Goal: Task Accomplishment & Management: Manage account settings

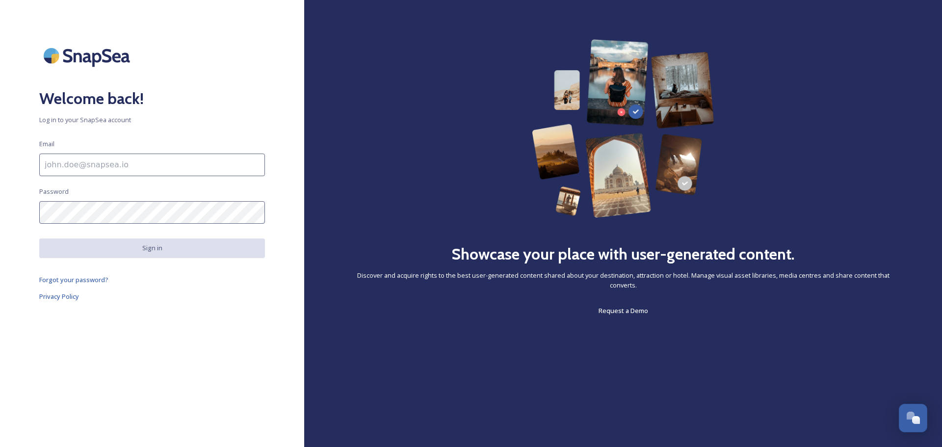
click at [163, 167] on input at bounding box center [152, 165] width 226 height 23
type input "[PERSON_NAME][EMAIL_ADDRESS][PERSON_NAME][DOMAIN_NAME]"
click at [155, 362] on div "Welcome back! Log in to your SnapSea account Email [PERSON_NAME][EMAIL_ADDRESS]…" at bounding box center [152, 223] width 304 height 369
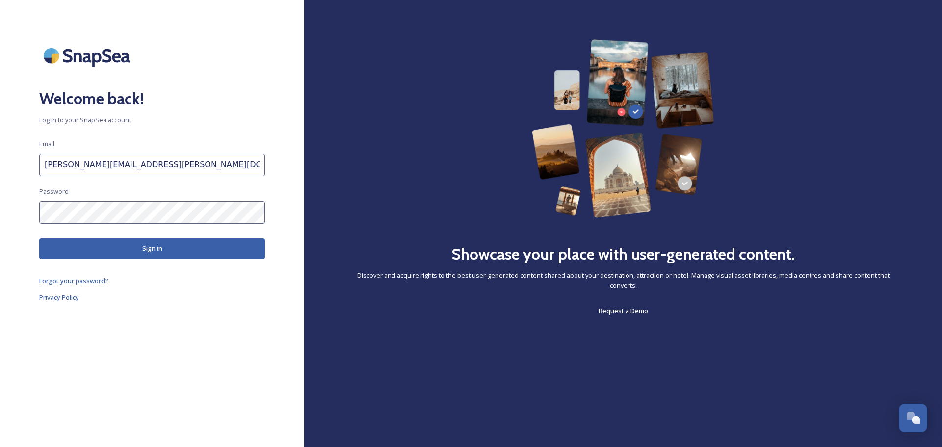
click at [137, 249] on button "Sign in" at bounding box center [152, 249] width 226 height 20
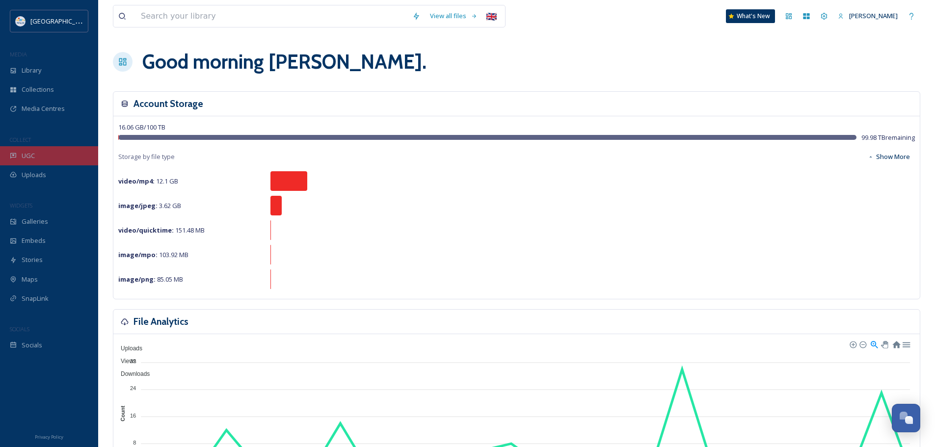
click at [22, 158] on span "UGC" at bounding box center [28, 155] width 13 height 9
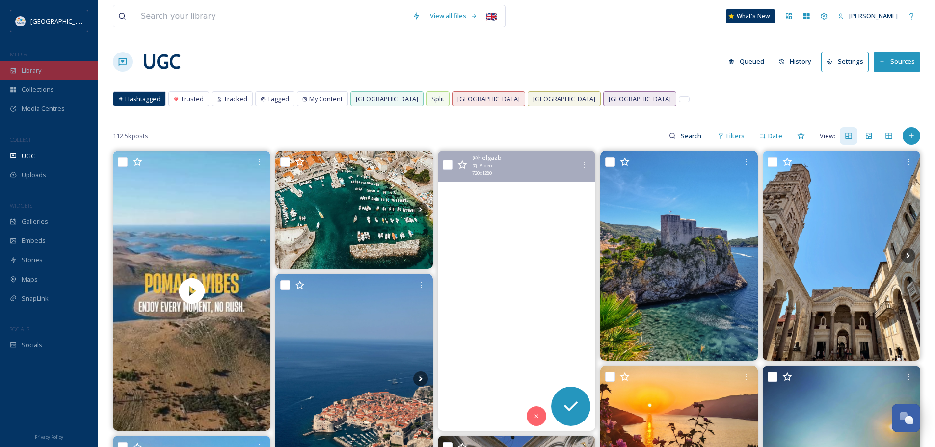
click at [52, 69] on div "Library" at bounding box center [49, 70] width 98 height 19
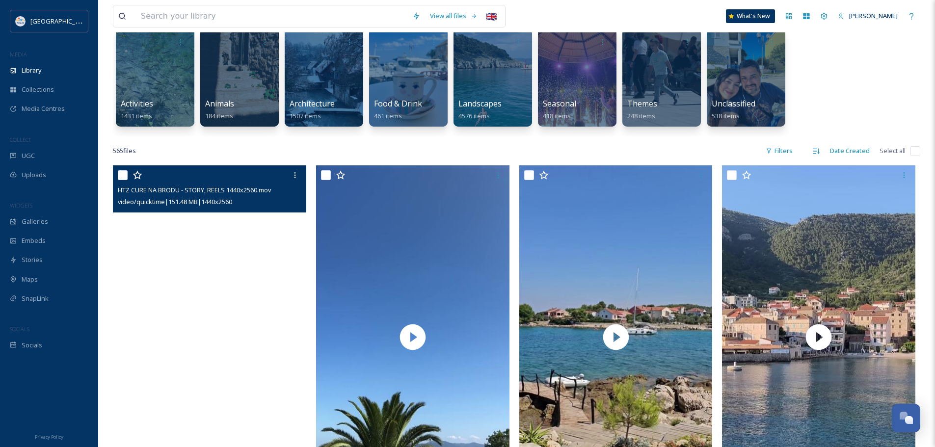
scroll to position [49, 0]
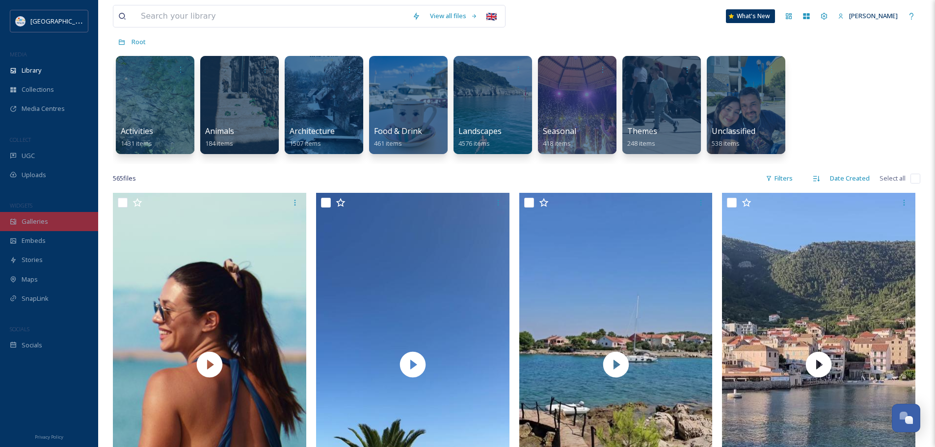
click at [33, 219] on span "Galleries" at bounding box center [35, 221] width 27 height 9
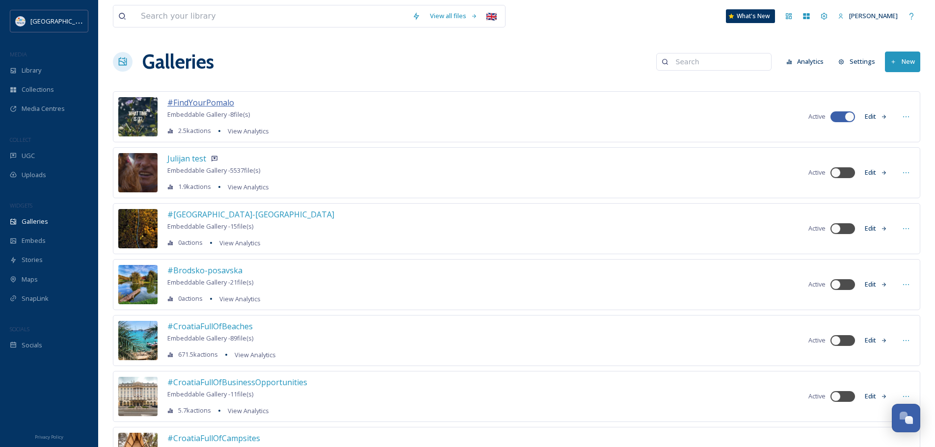
click at [208, 102] on span "#FindYourPomalo" at bounding box center [200, 102] width 67 height 11
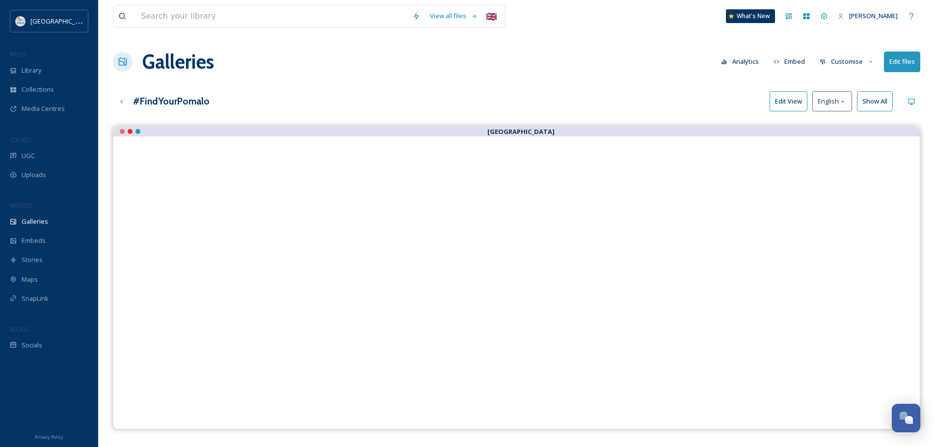
click at [897, 60] on button "Edit files" at bounding box center [902, 62] width 36 height 20
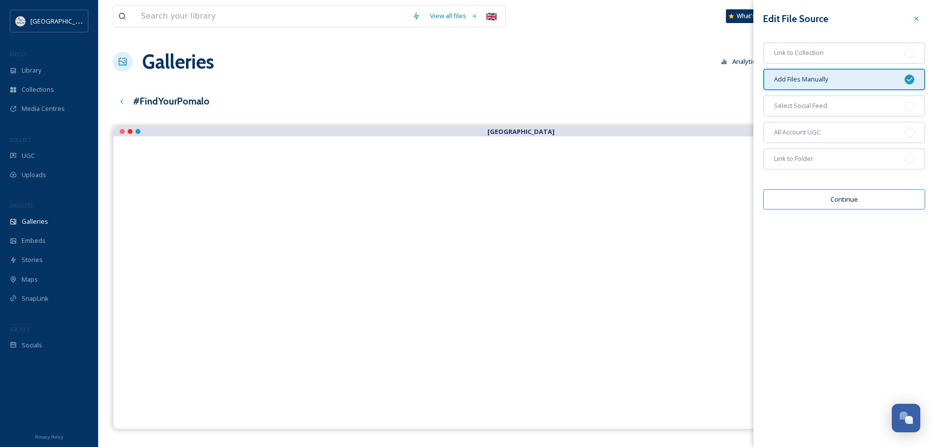
click at [845, 197] on button "Continue" at bounding box center [844, 199] width 162 height 20
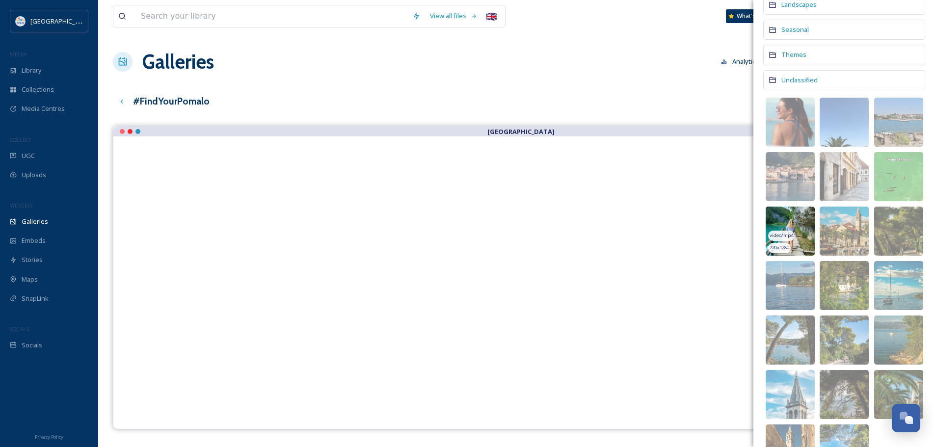
scroll to position [196, 0]
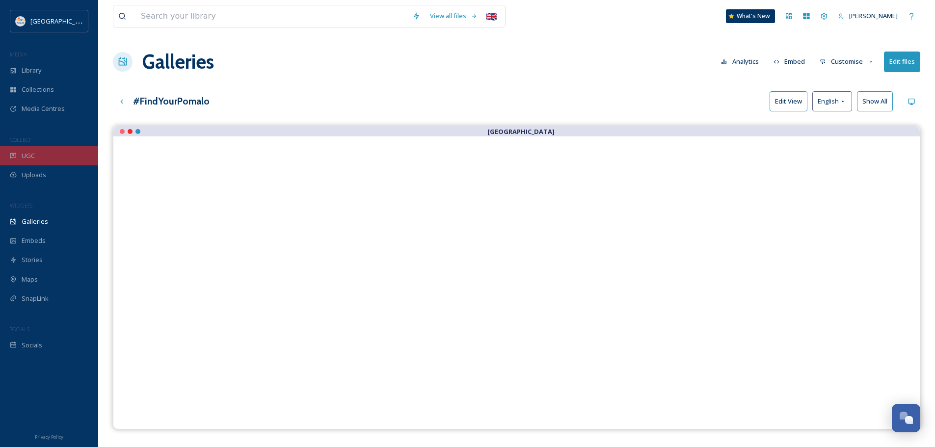
click at [34, 153] on span "UGC" at bounding box center [28, 155] width 13 height 9
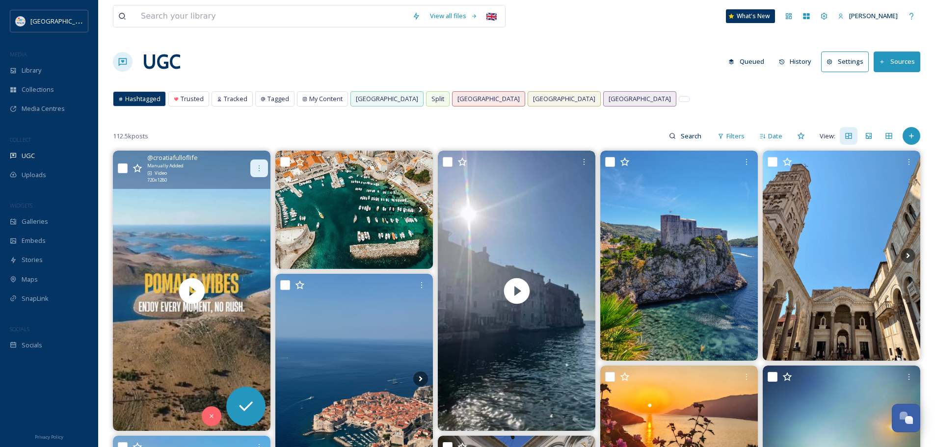
click at [256, 167] on icon at bounding box center [259, 168] width 8 height 8
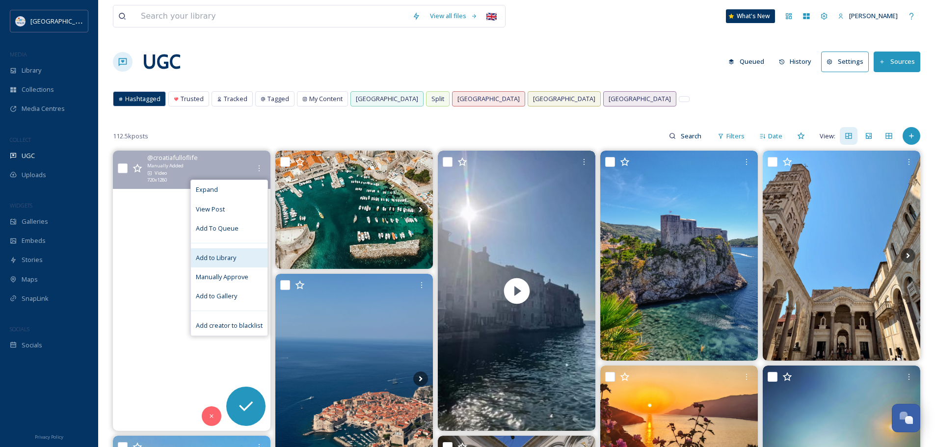
click at [219, 259] on span "Add to Library" at bounding box center [216, 257] width 40 height 9
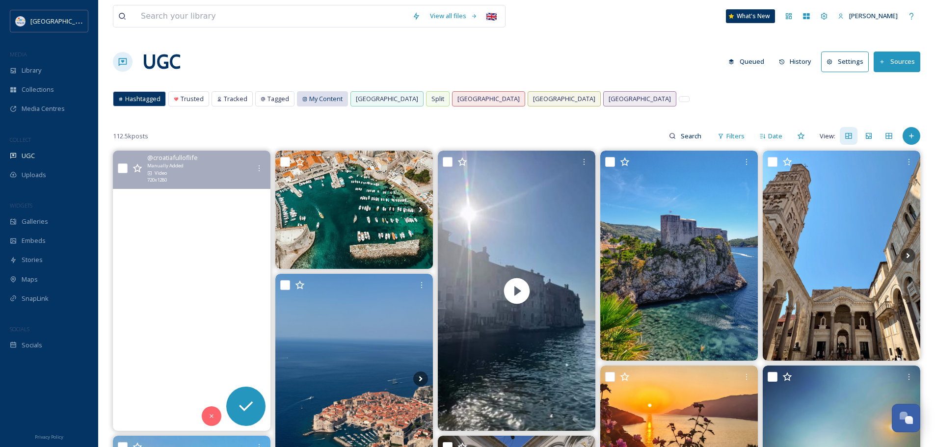
click at [314, 99] on span "My Content" at bounding box center [325, 98] width 33 height 9
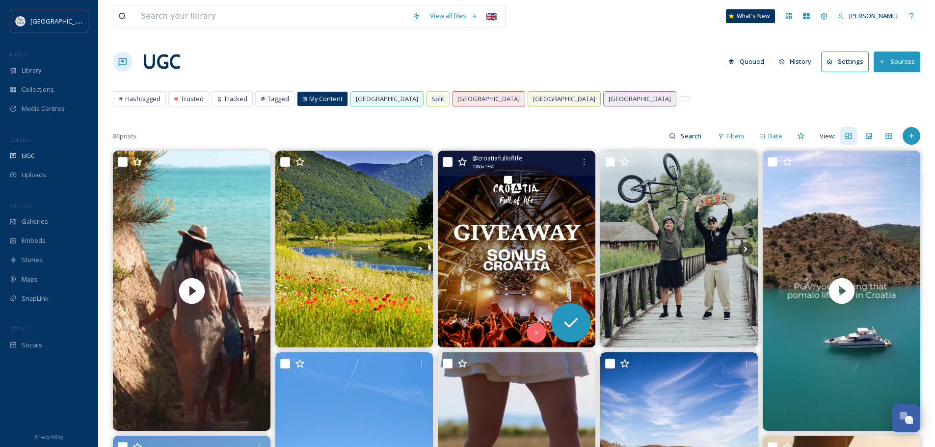
scroll to position [49, 0]
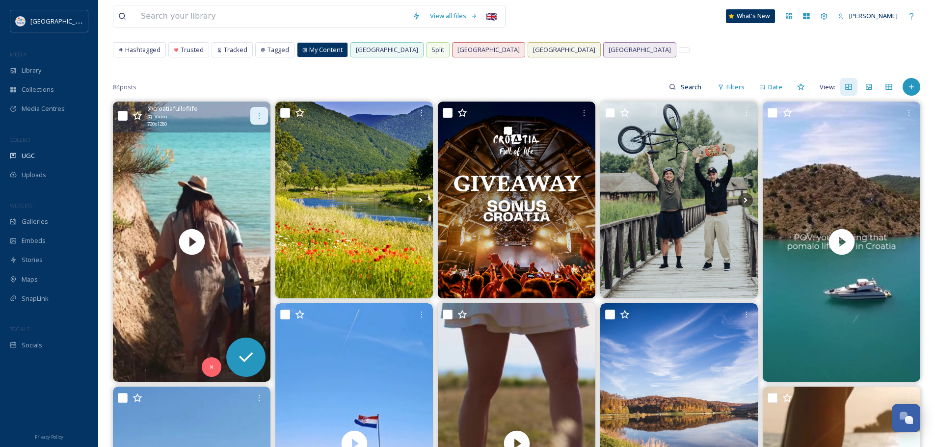
click at [259, 114] on icon at bounding box center [259, 116] width 8 height 8
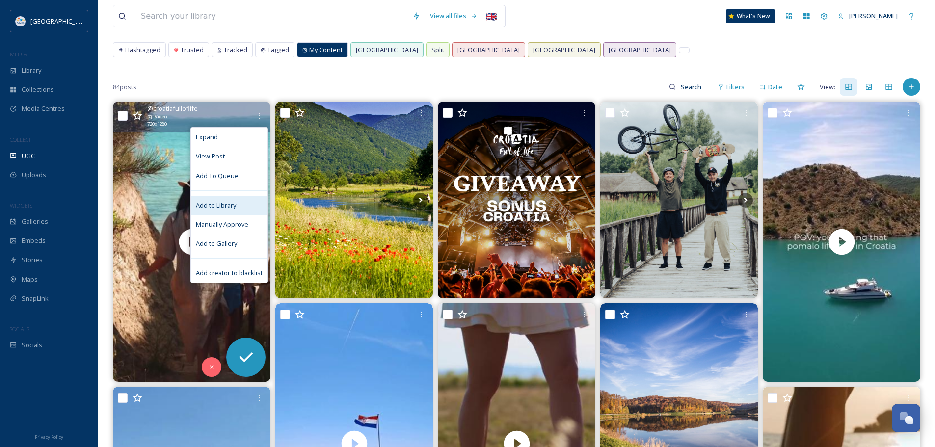
click at [225, 203] on span "Add to Library" at bounding box center [216, 205] width 40 height 9
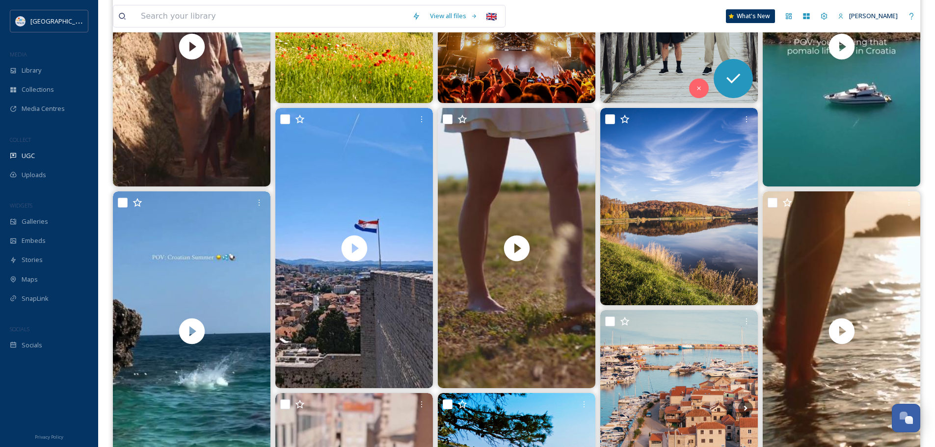
scroll to position [245, 0]
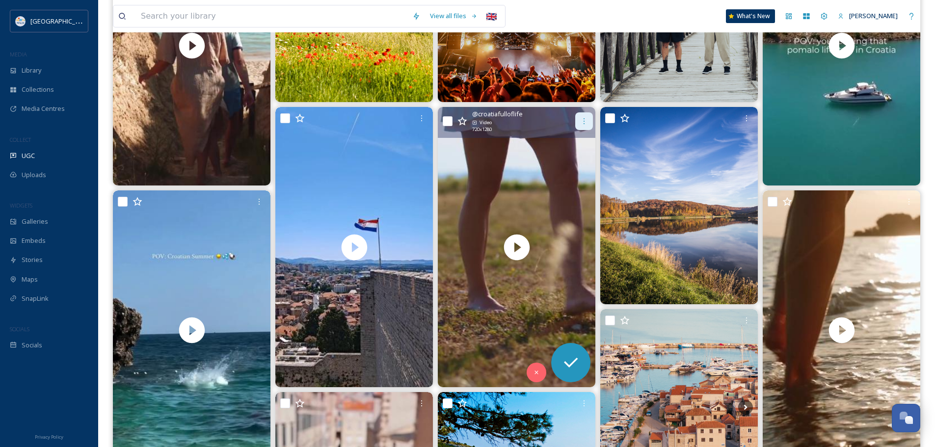
click at [585, 124] on icon at bounding box center [584, 121] width 8 height 8
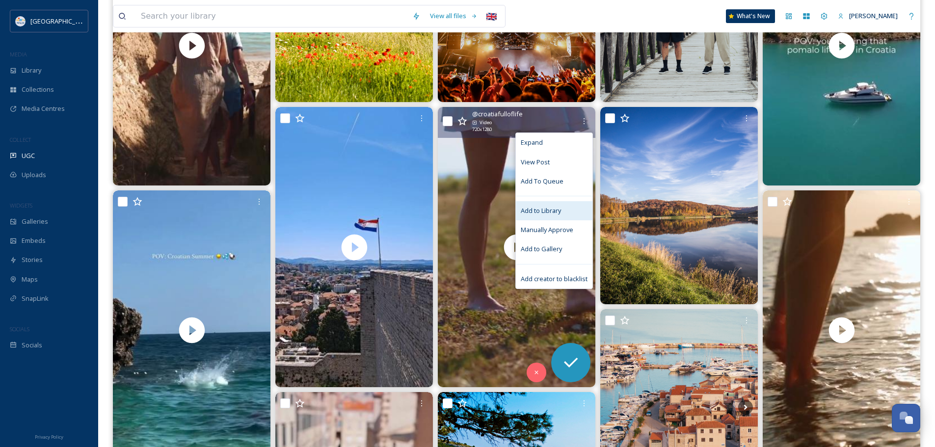
click at [542, 209] on span "Add to Library" at bounding box center [541, 210] width 40 height 9
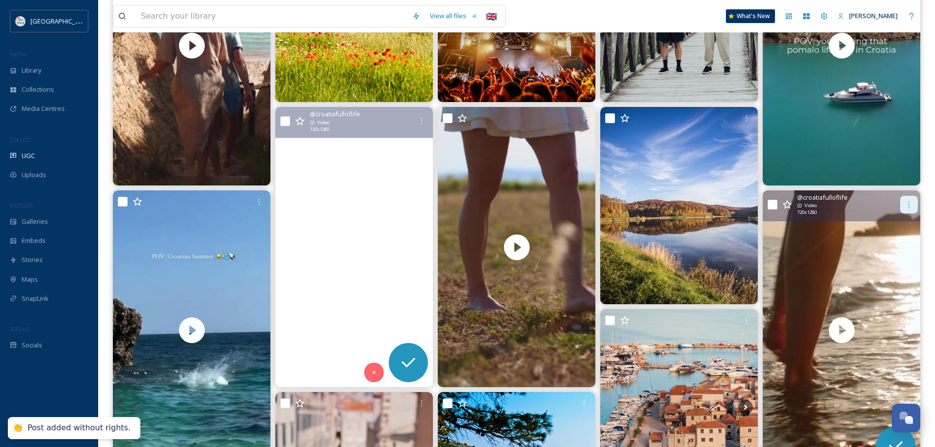
click at [906, 205] on icon at bounding box center [909, 205] width 8 height 8
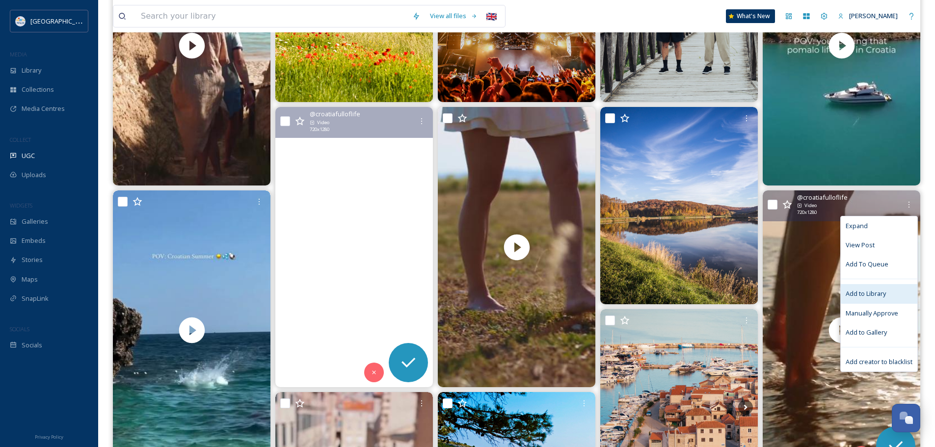
click at [873, 293] on span "Add to Library" at bounding box center [866, 293] width 40 height 9
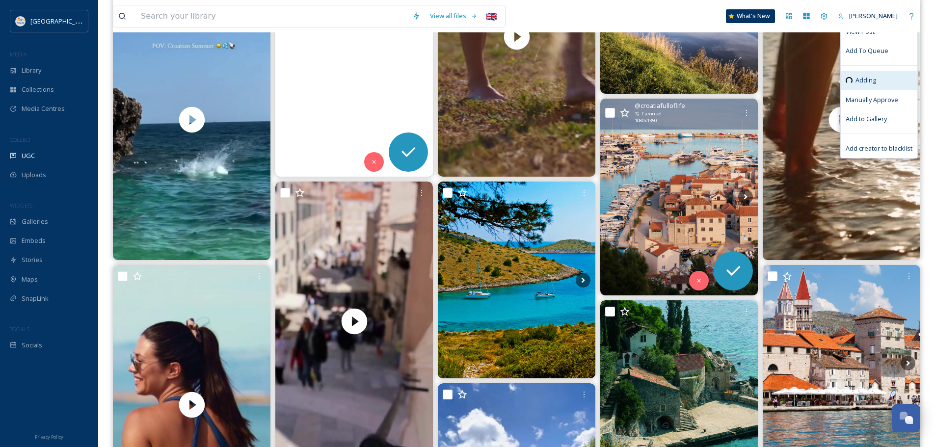
scroll to position [491, 0]
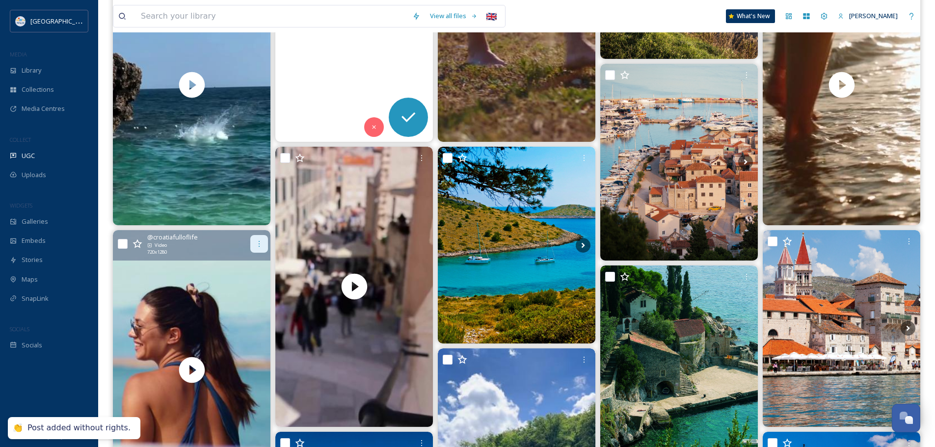
click at [260, 244] on icon at bounding box center [259, 244] width 8 height 8
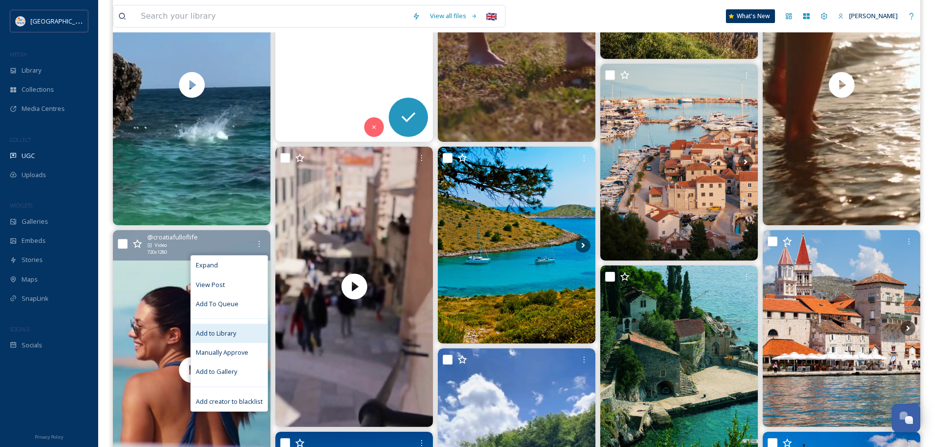
click at [234, 333] on span "Add to Library" at bounding box center [216, 333] width 40 height 9
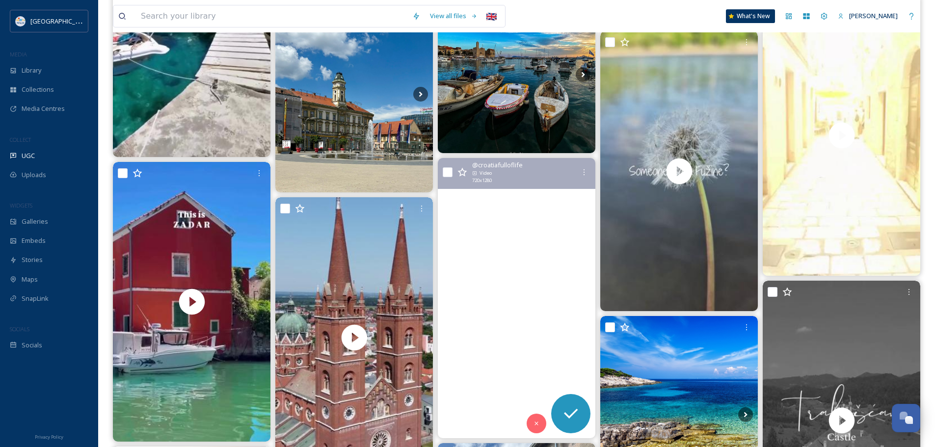
scroll to position [883, 0]
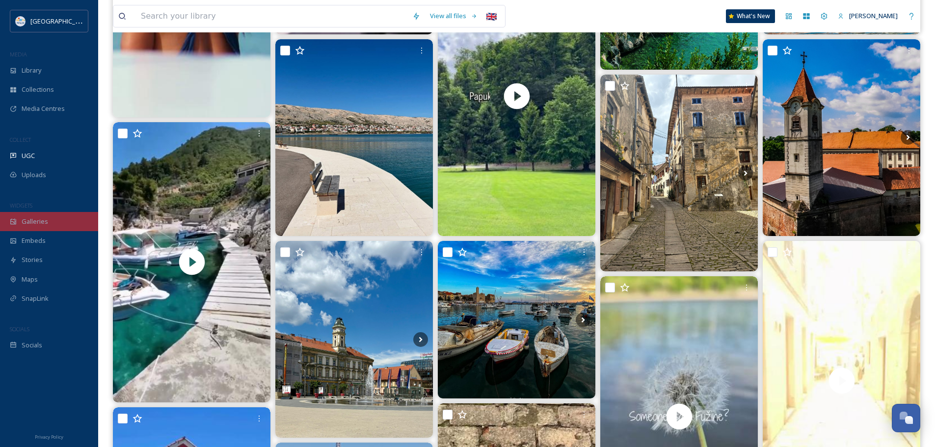
click at [31, 226] on span "Galleries" at bounding box center [35, 221] width 27 height 9
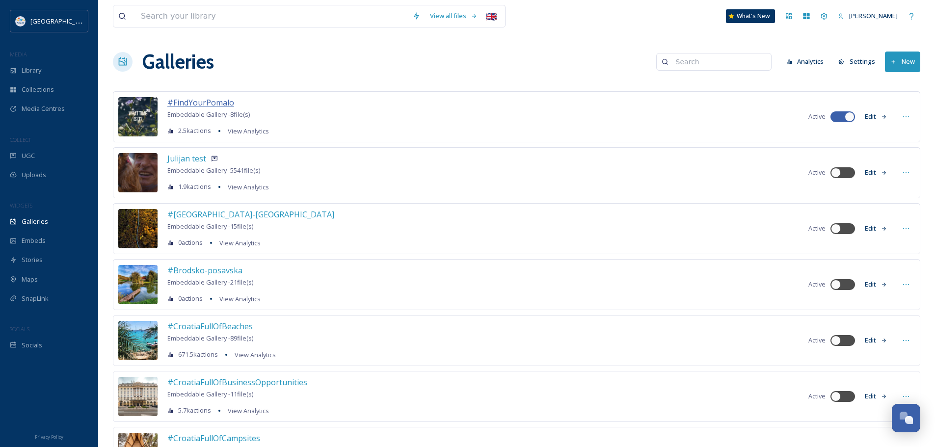
click at [206, 104] on span "#FindYourPomalo" at bounding box center [200, 102] width 67 height 11
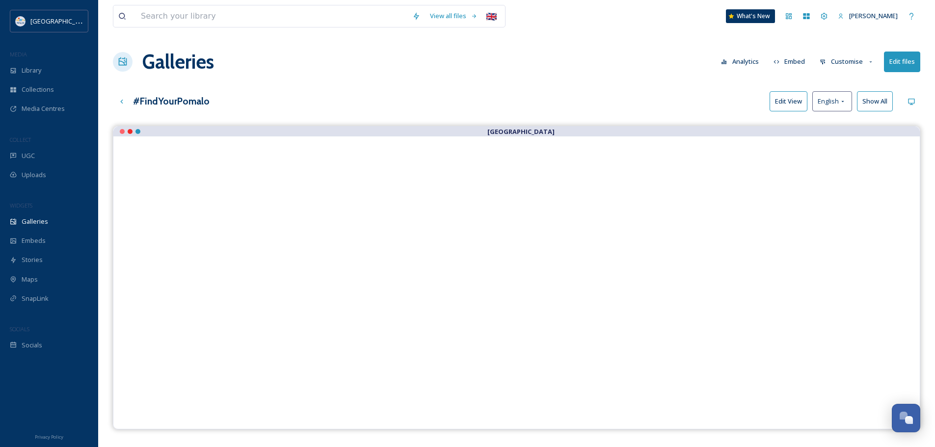
click at [896, 62] on button "Edit files" at bounding box center [902, 62] width 36 height 20
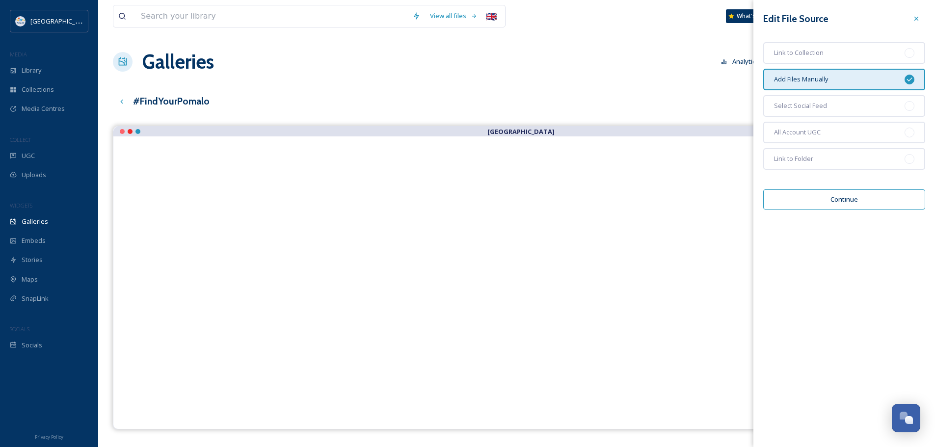
click at [847, 201] on button "Continue" at bounding box center [844, 199] width 162 height 20
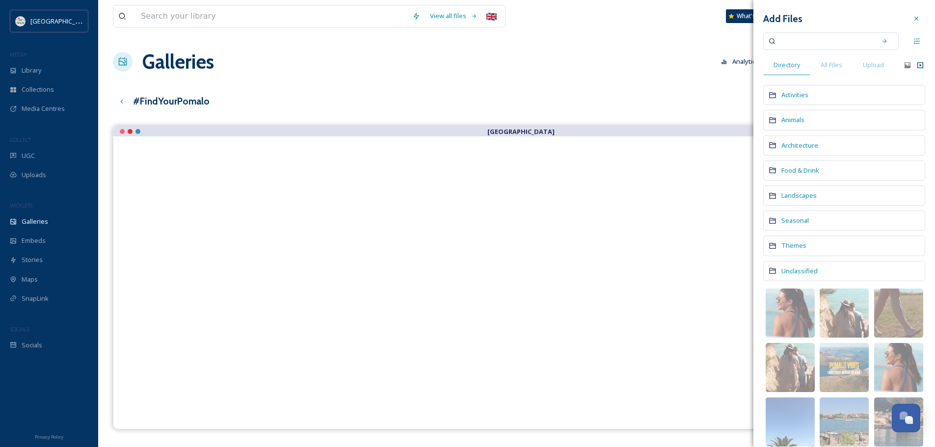
click at [917, 62] on icon at bounding box center [920, 65] width 6 height 6
click at [797, 305] on img at bounding box center [790, 313] width 49 height 49
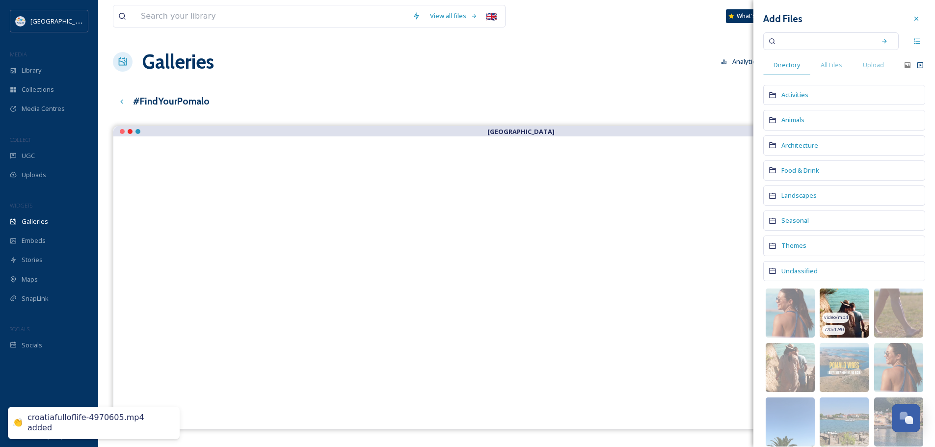
click at [837, 303] on img at bounding box center [844, 313] width 49 height 49
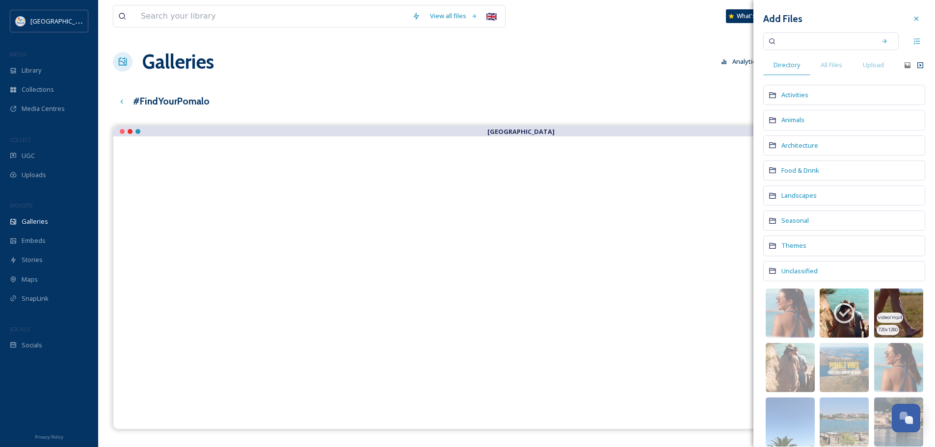
click at [896, 299] on img at bounding box center [898, 313] width 49 height 49
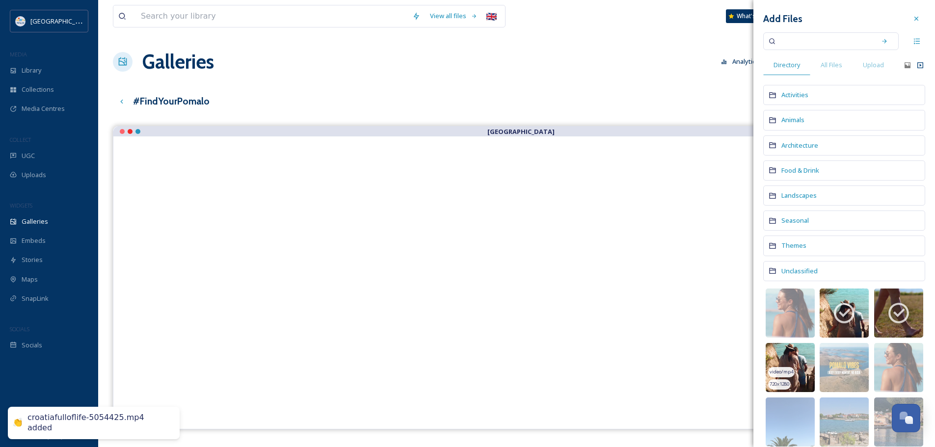
click at [788, 357] on img at bounding box center [790, 367] width 49 height 49
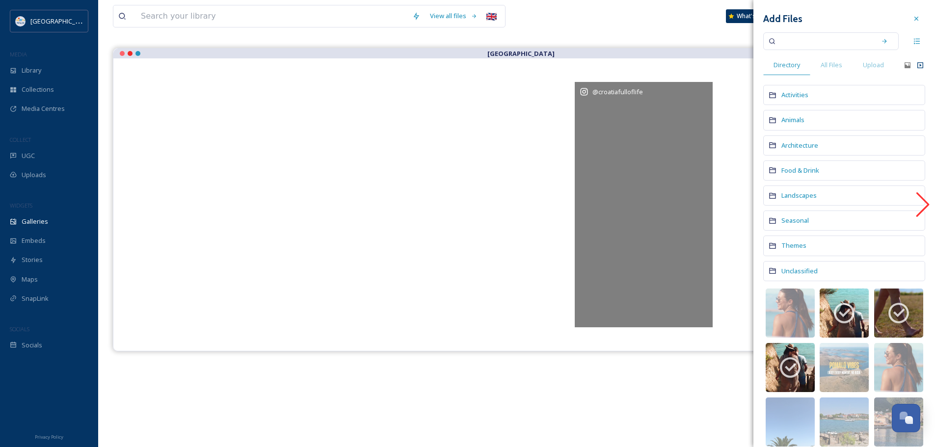
scroll to position [98, 0]
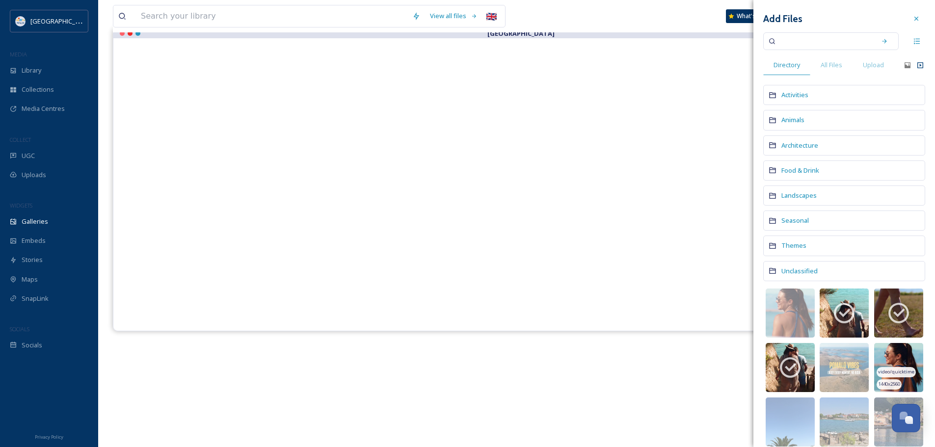
click at [891, 353] on img at bounding box center [898, 367] width 49 height 49
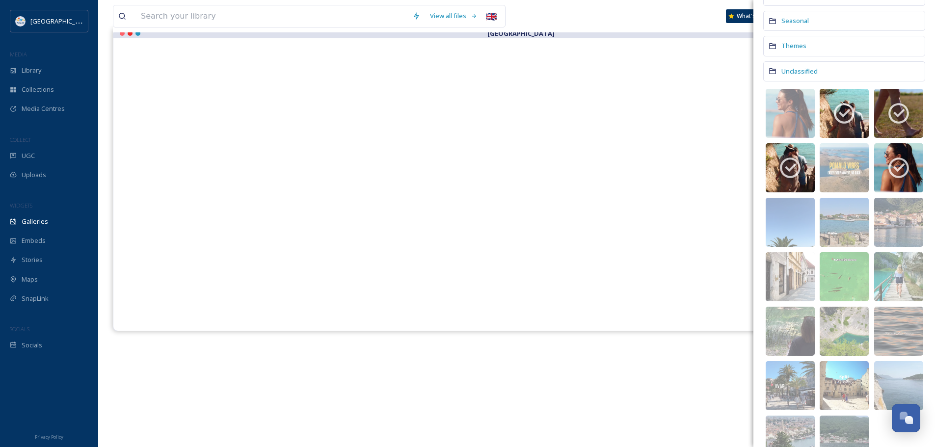
scroll to position [249, 0]
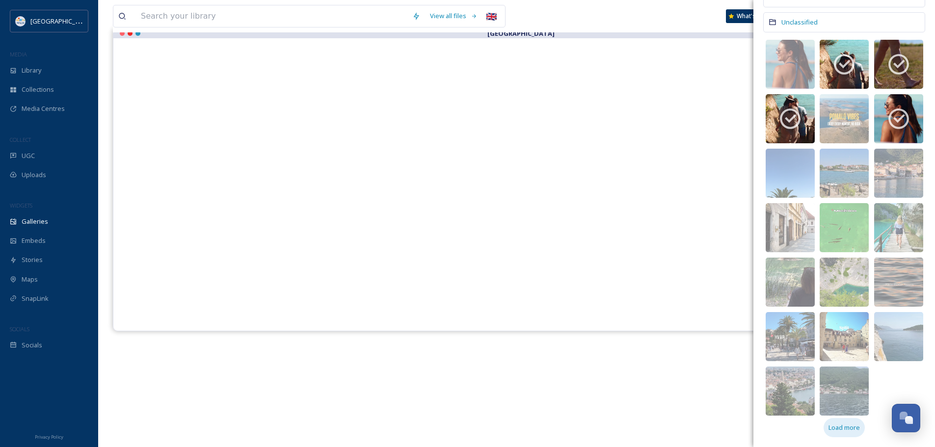
click at [840, 426] on span "Load more" at bounding box center [843, 427] width 31 height 9
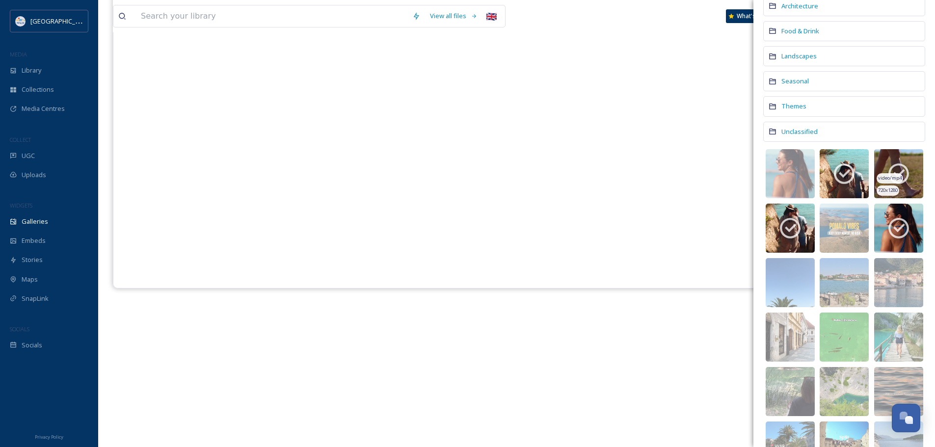
scroll to position [0, 0]
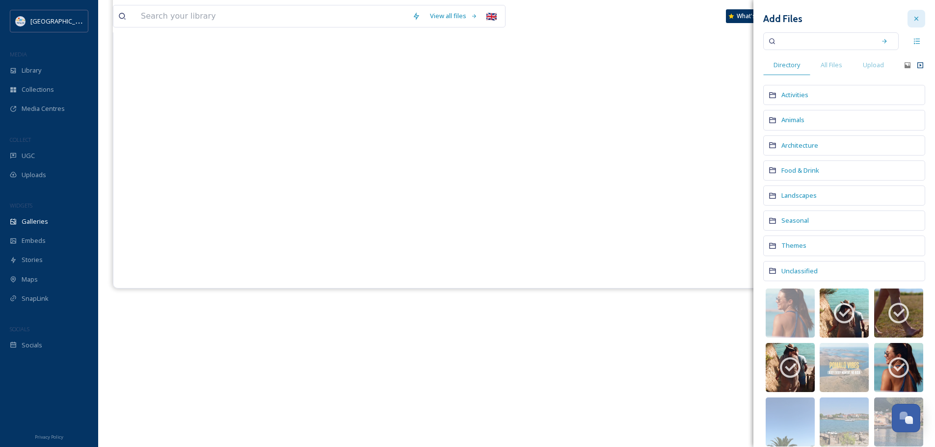
click at [912, 20] on icon at bounding box center [916, 19] width 8 height 8
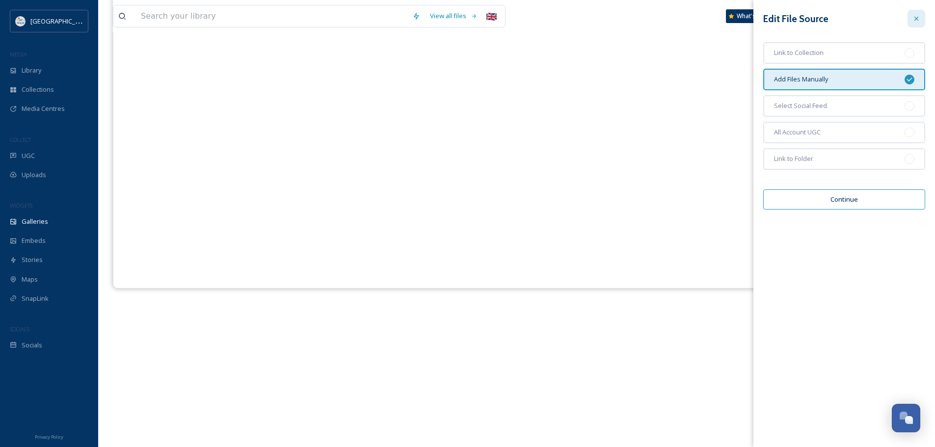
click at [913, 21] on icon at bounding box center [916, 19] width 8 height 8
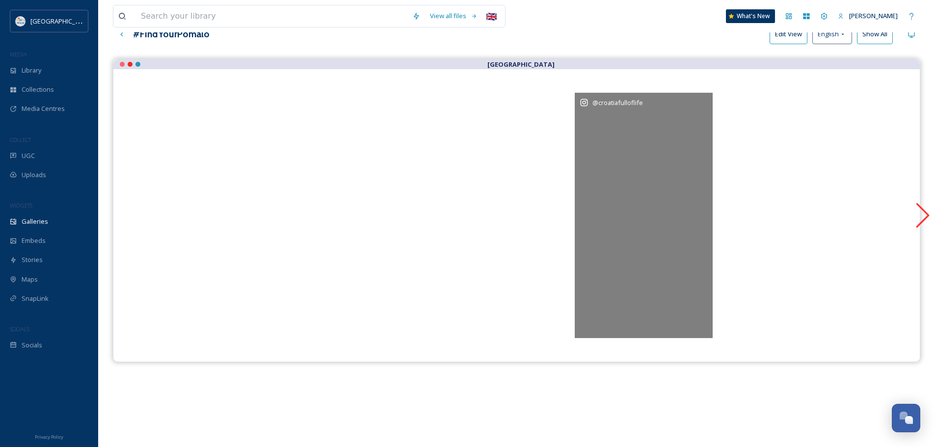
scroll to position [43, 0]
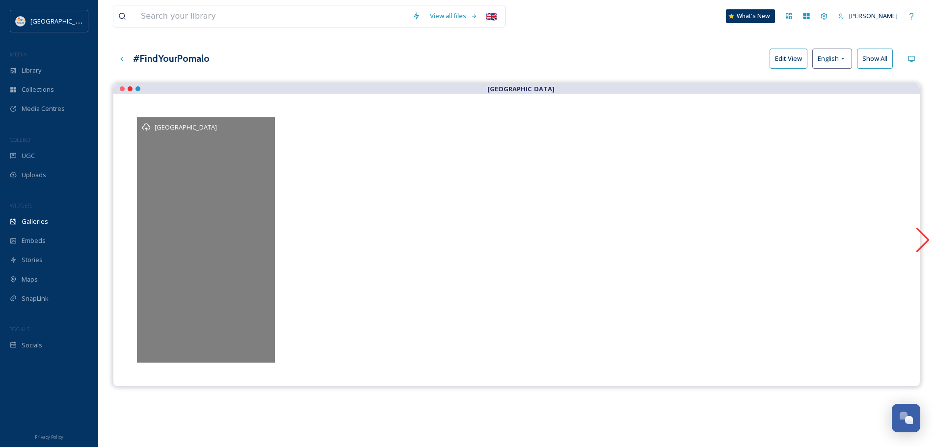
click at [202, 151] on div "[GEOGRAPHIC_DATA]" at bounding box center [206, 239] width 138 height 245
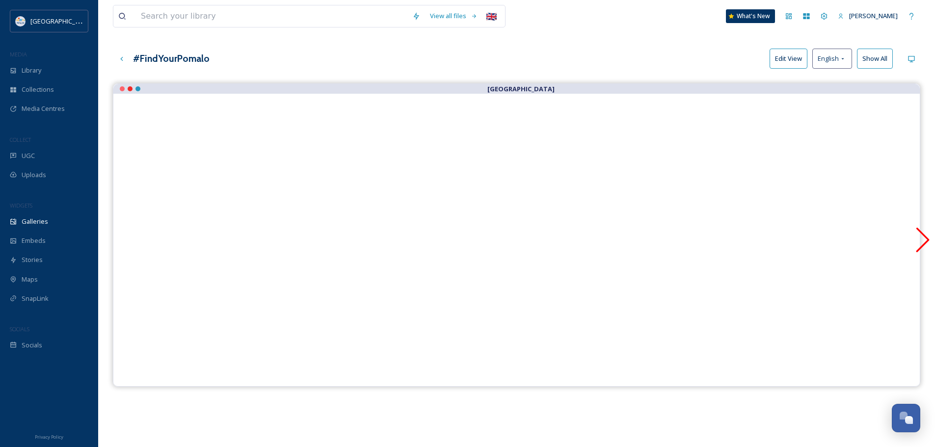
click at [924, 238] on icon at bounding box center [922, 240] width 25 height 25
click at [142, 239] on icon at bounding box center [145, 240] width 13 height 25
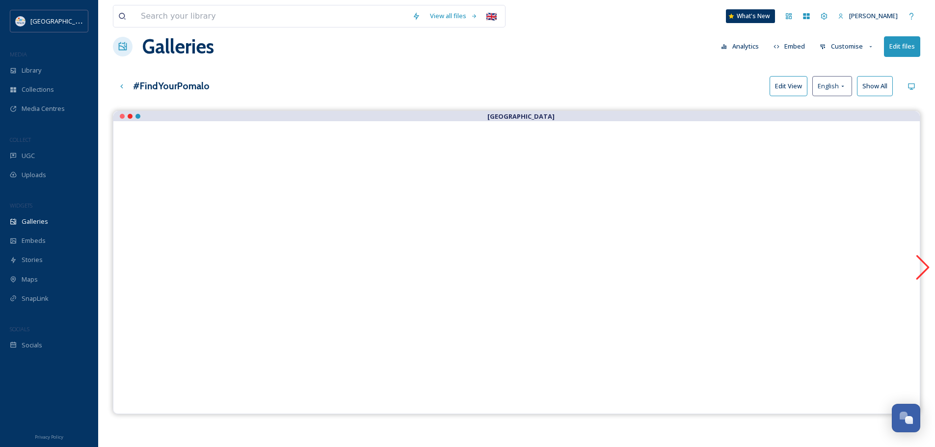
scroll to position [0, 0]
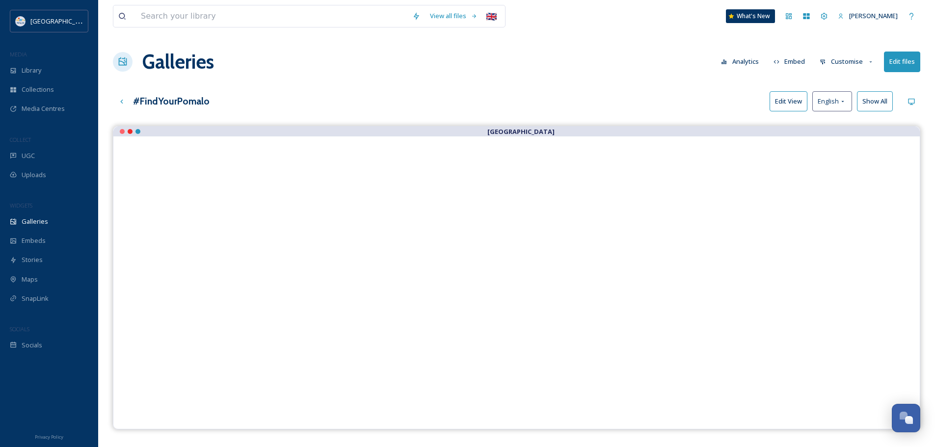
click at [899, 56] on button "Edit files" at bounding box center [902, 62] width 36 height 20
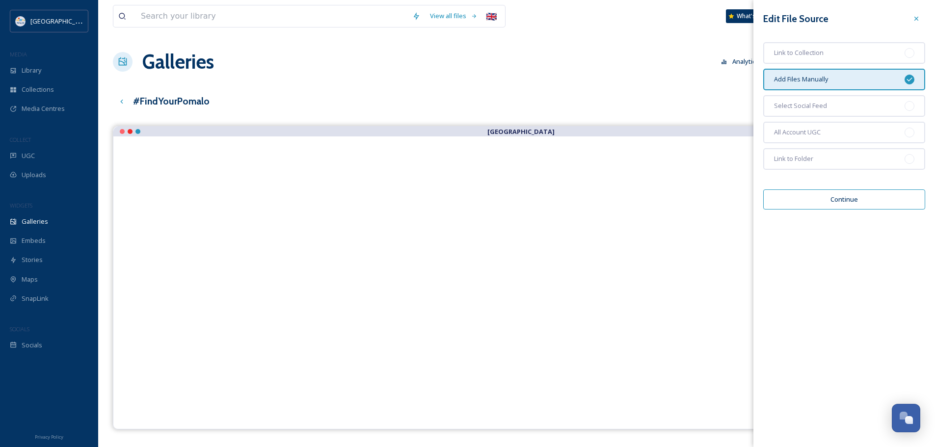
click at [862, 196] on button "Continue" at bounding box center [844, 199] width 162 height 20
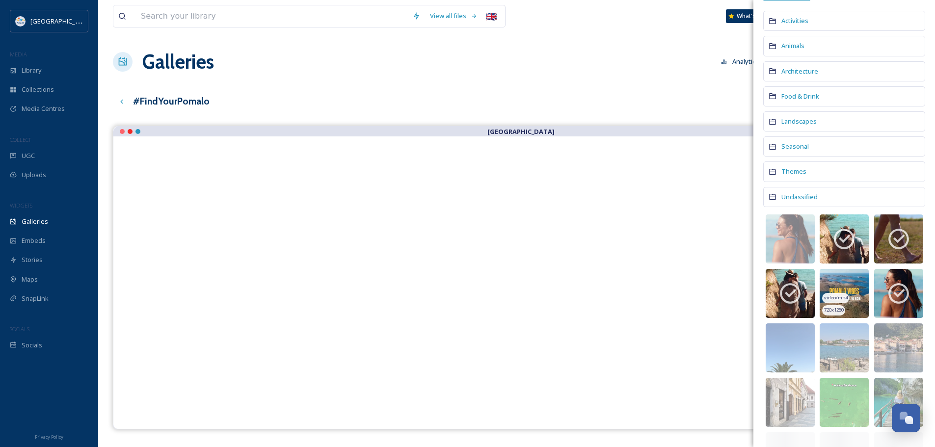
scroll to position [98, 0]
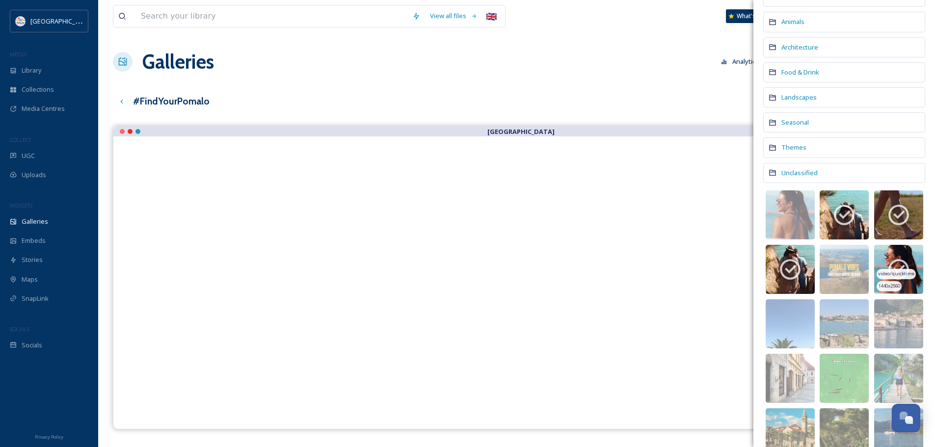
click at [892, 263] on icon at bounding box center [898, 269] width 25 height 25
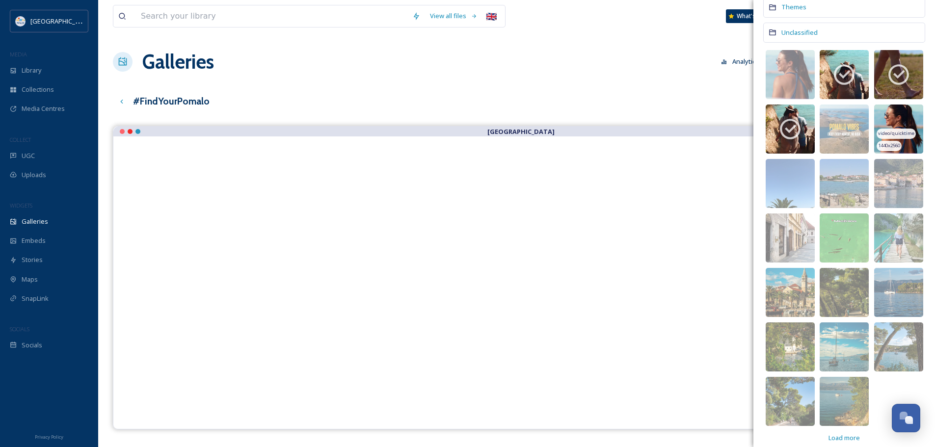
scroll to position [249, 0]
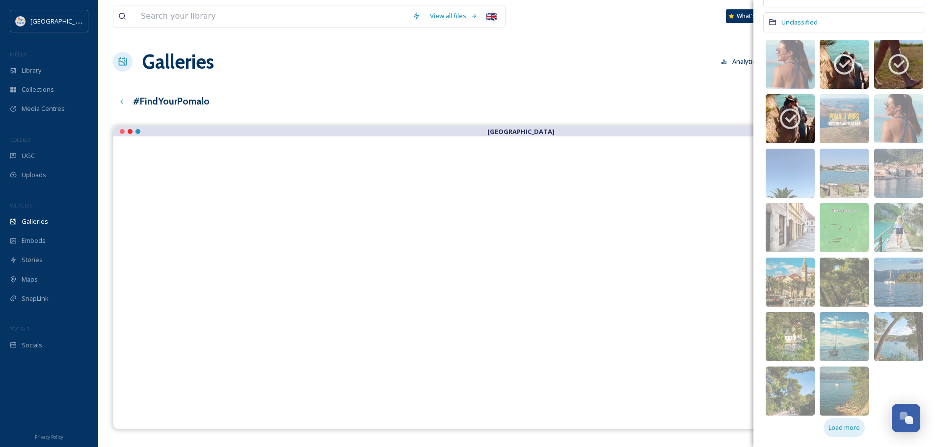
click at [829, 431] on span "Load more" at bounding box center [843, 427] width 31 height 9
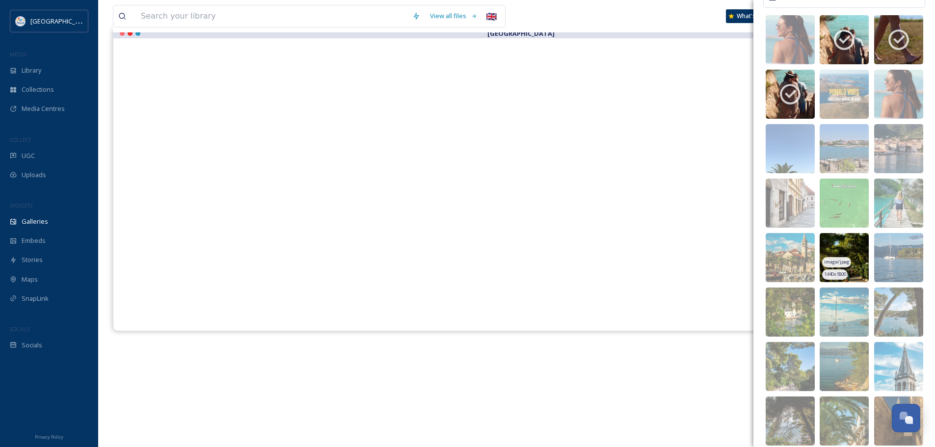
scroll to position [139, 0]
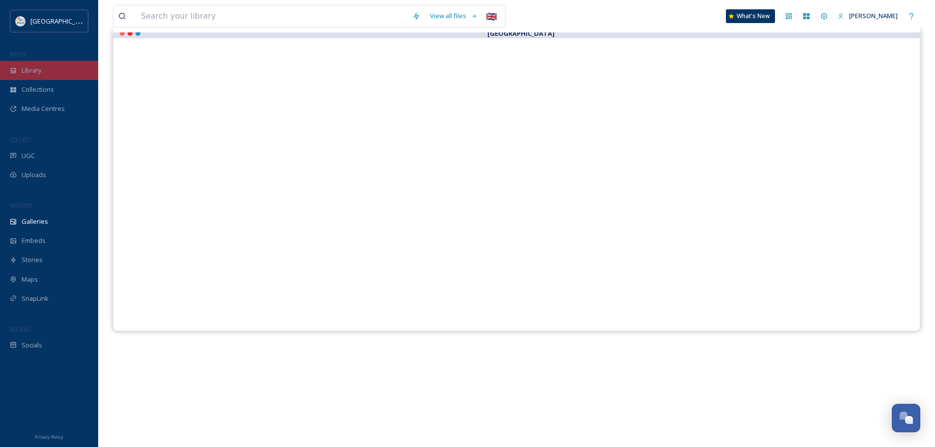
click at [47, 70] on div "Library" at bounding box center [49, 70] width 98 height 19
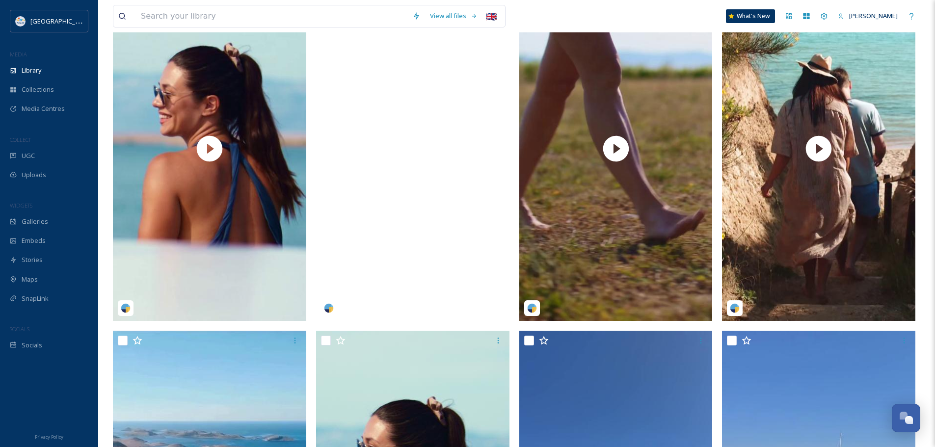
scroll to position [147, 0]
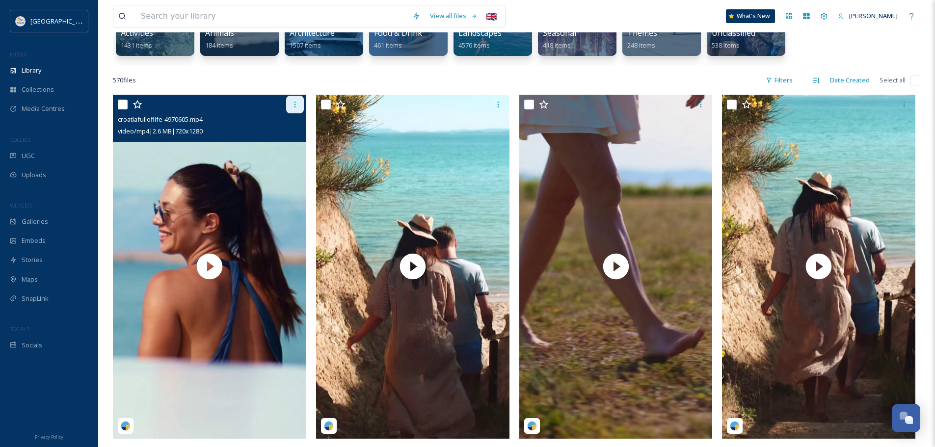
click at [291, 106] on icon at bounding box center [295, 105] width 8 height 8
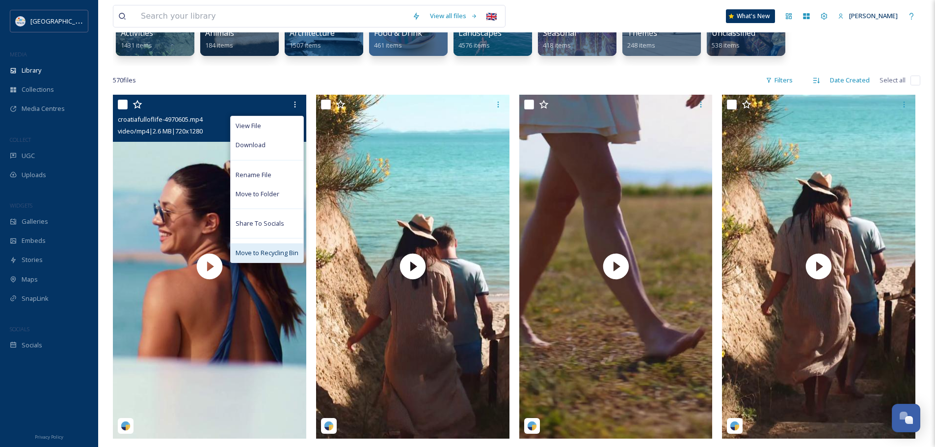
click at [258, 252] on span "Move to Recycling Bin" at bounding box center [267, 252] width 63 height 9
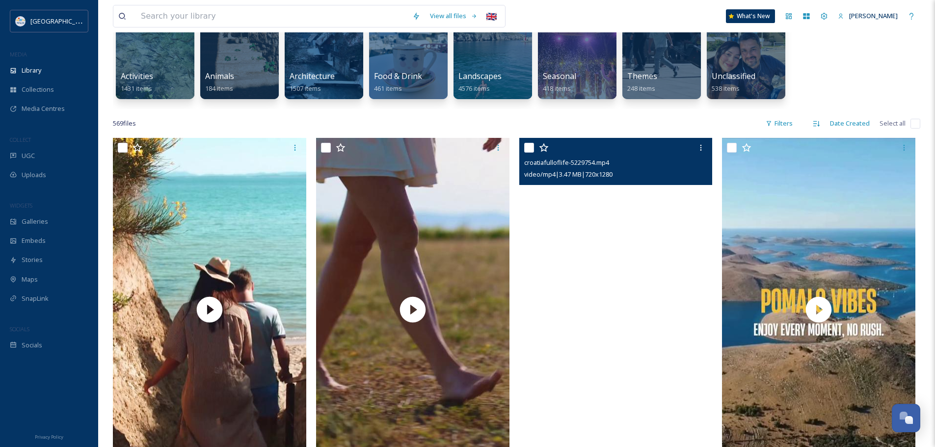
scroll to position [98, 0]
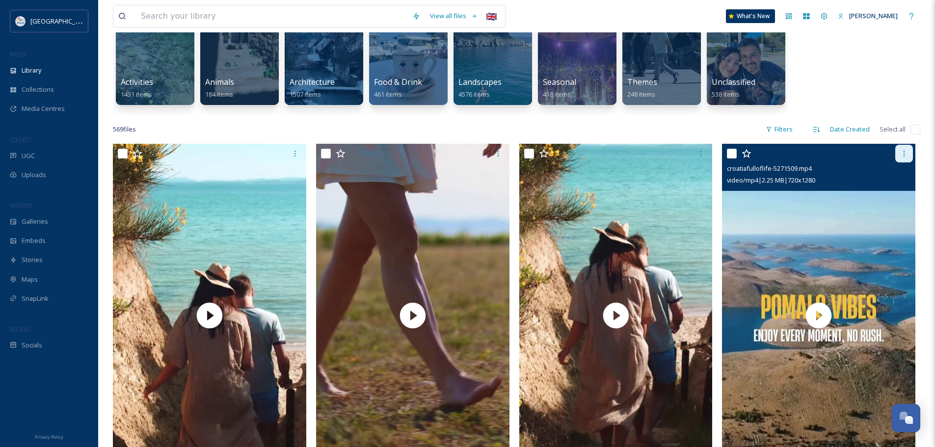
click at [901, 152] on icon at bounding box center [904, 154] width 8 height 8
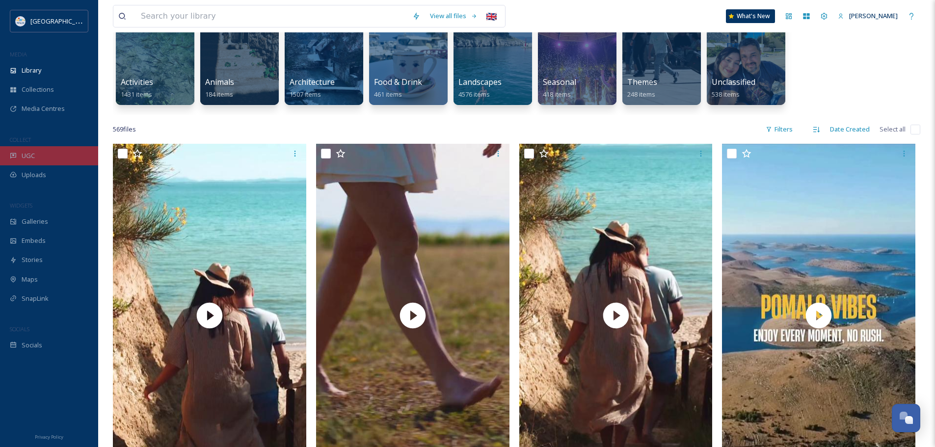
click at [42, 154] on div "UGC" at bounding box center [49, 155] width 98 height 19
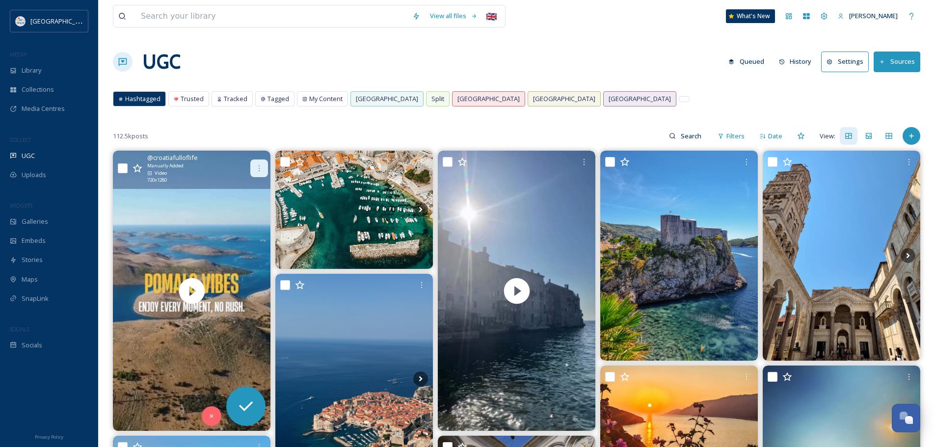
click at [255, 167] on icon at bounding box center [259, 168] width 8 height 8
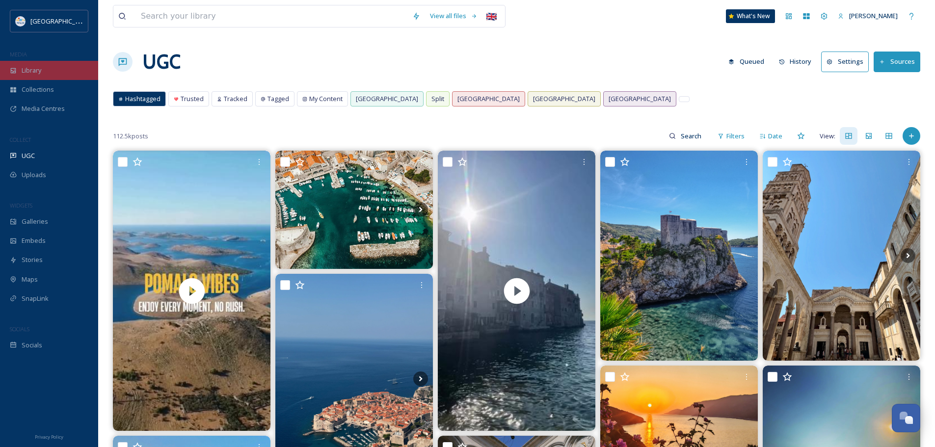
click at [57, 71] on div "Library" at bounding box center [49, 70] width 98 height 19
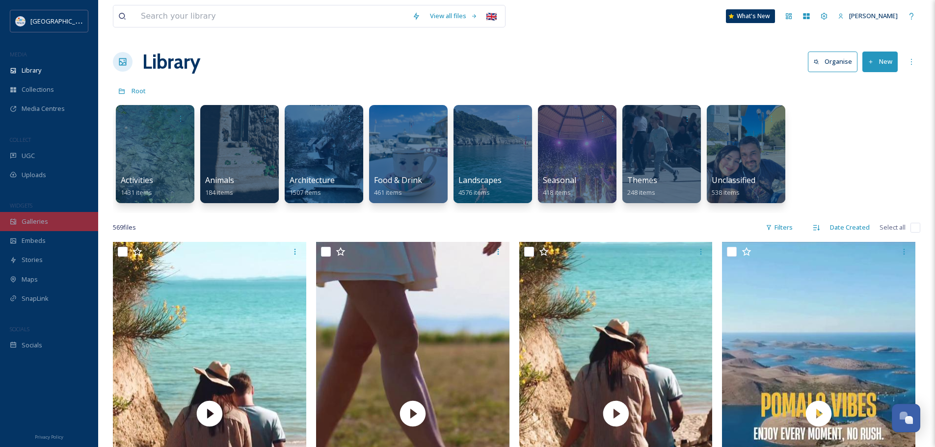
click at [56, 221] on div "Galleries" at bounding box center [49, 221] width 98 height 19
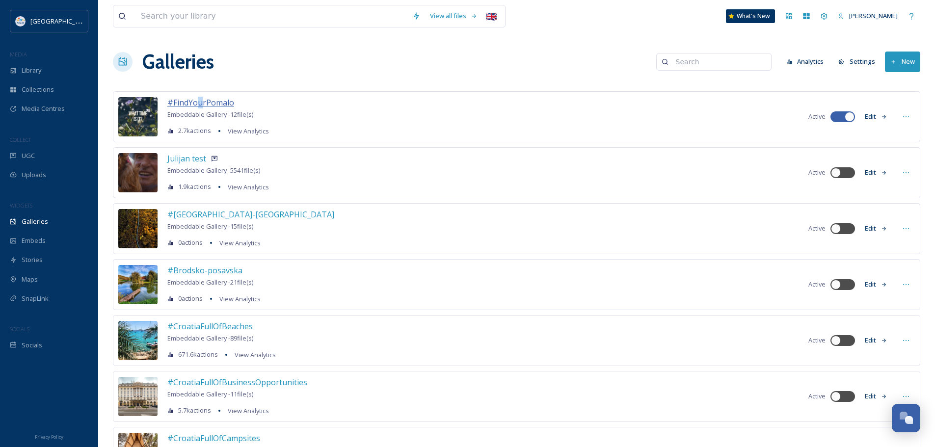
click at [195, 101] on span "#FindYourPomalo" at bounding box center [200, 102] width 67 height 11
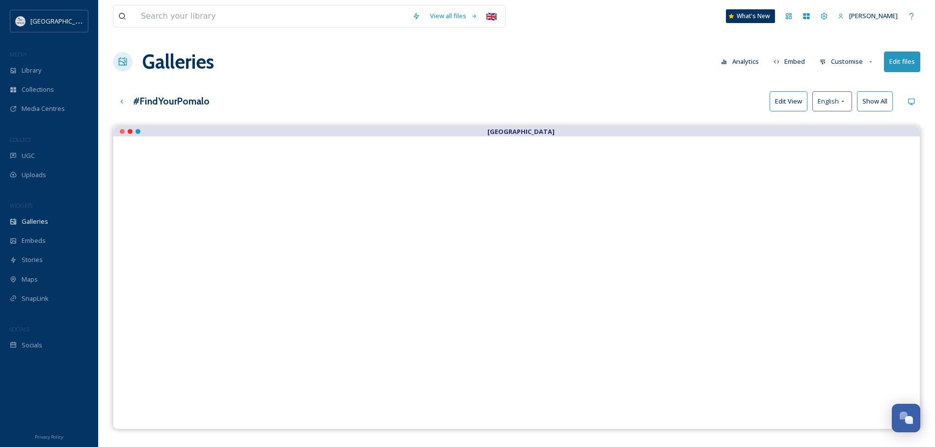
click at [903, 65] on button "Edit files" at bounding box center [902, 62] width 36 height 20
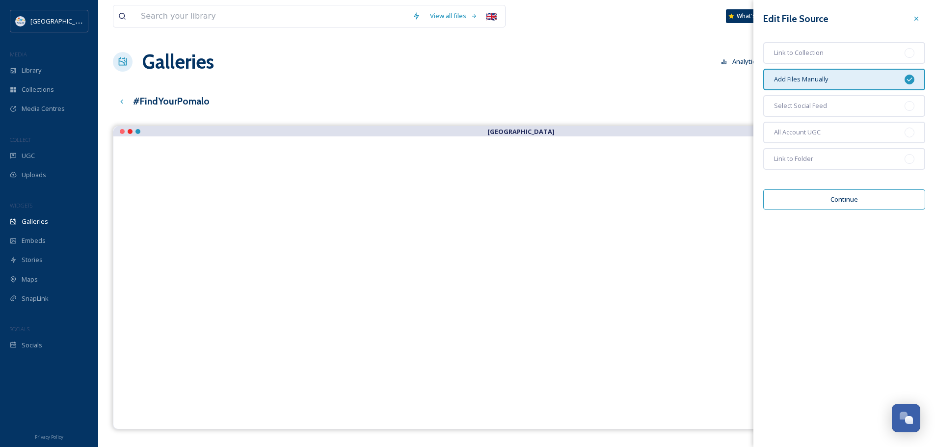
click at [872, 200] on button "Continue" at bounding box center [844, 199] width 162 height 20
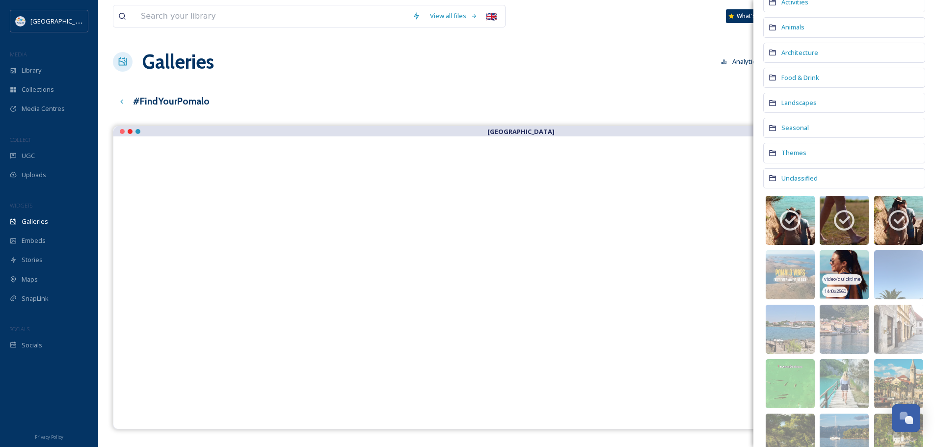
scroll to position [98, 0]
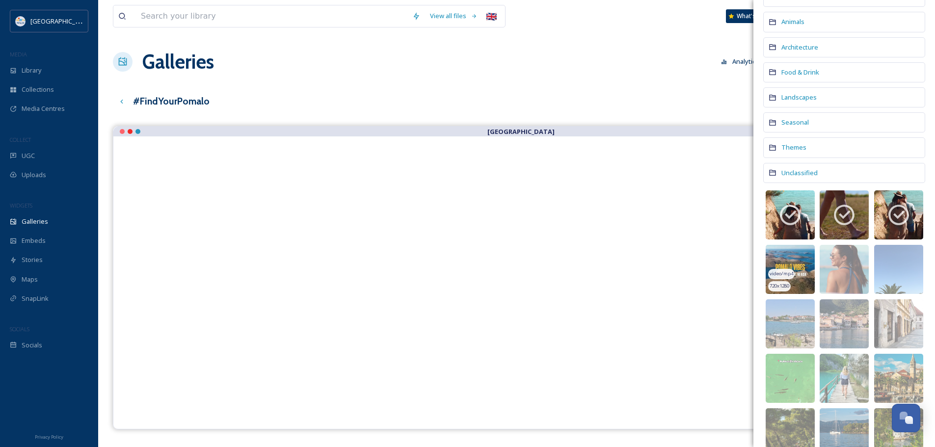
click at [787, 259] on img at bounding box center [790, 269] width 49 height 49
click at [38, 73] on span "Library" at bounding box center [32, 70] width 20 height 9
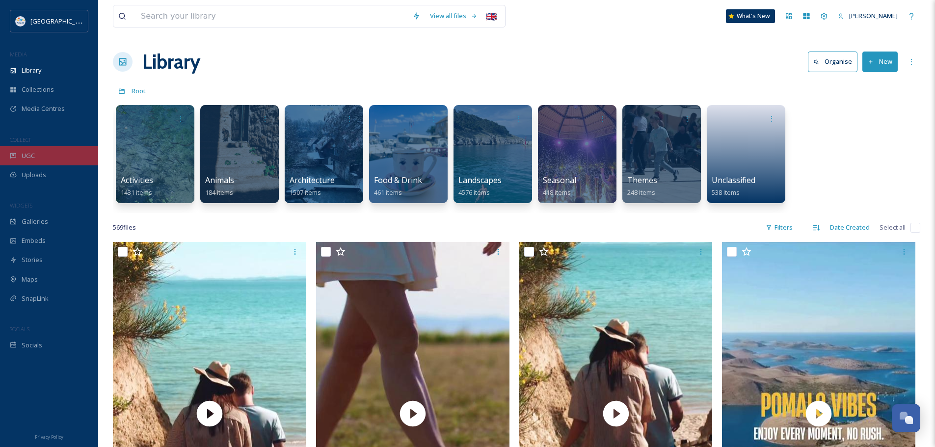
click at [29, 157] on span "UGC" at bounding box center [28, 155] width 13 height 9
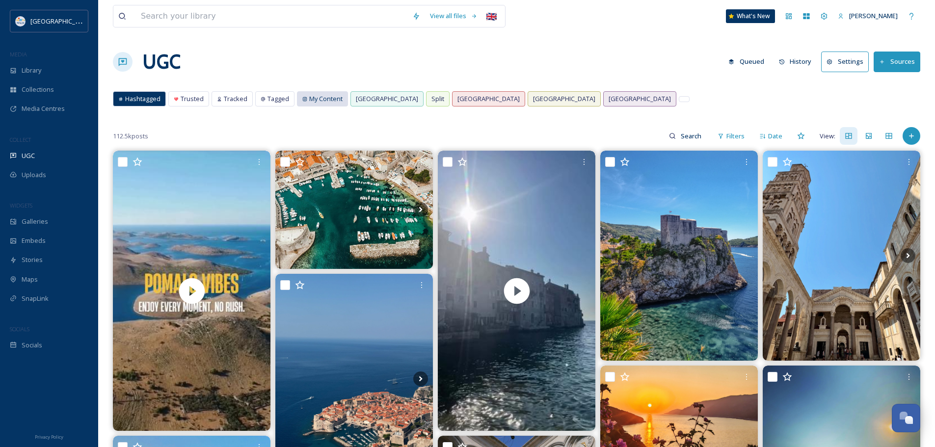
click at [319, 99] on span "My Content" at bounding box center [325, 98] width 33 height 9
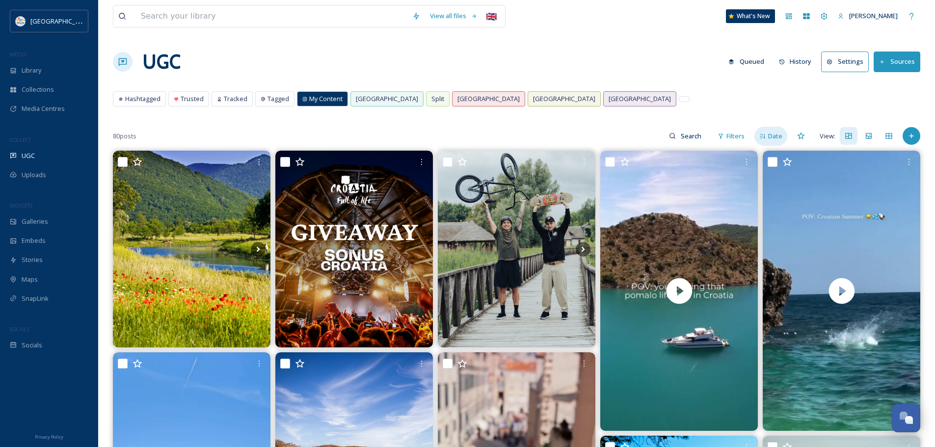
click at [773, 135] on span "Date" at bounding box center [775, 136] width 14 height 9
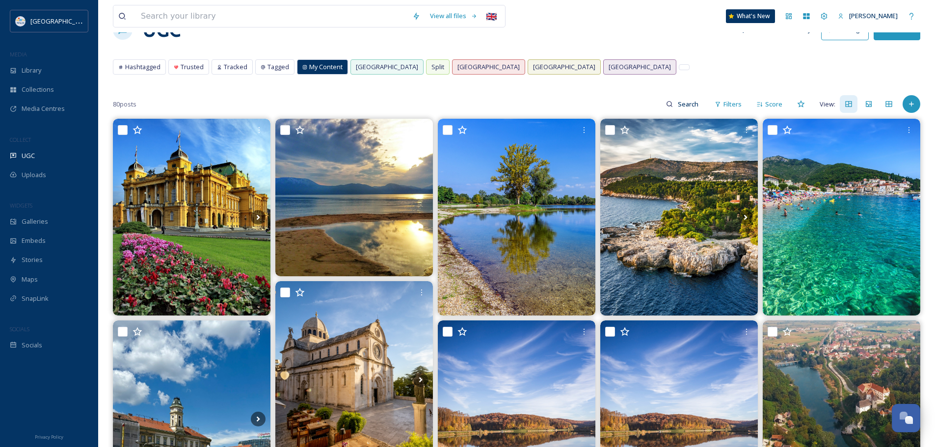
scroll to position [49, 0]
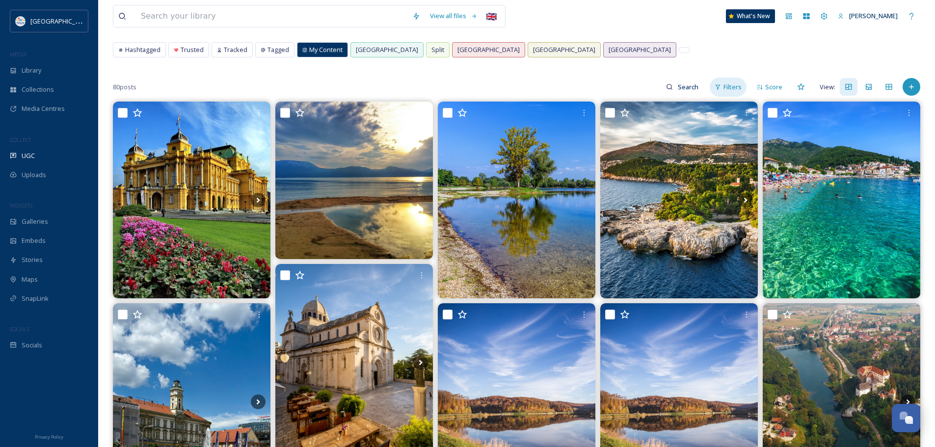
click at [726, 90] on span "Filters" at bounding box center [732, 86] width 18 height 9
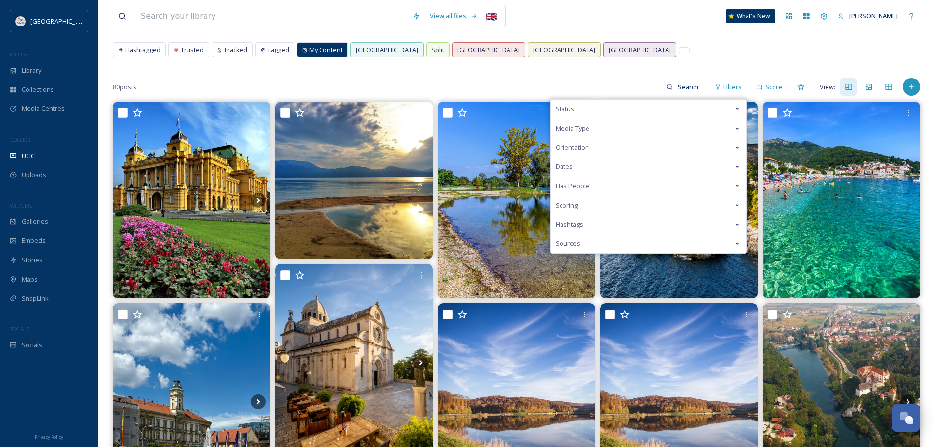
click at [621, 128] on div "Media Type" at bounding box center [648, 128] width 195 height 19
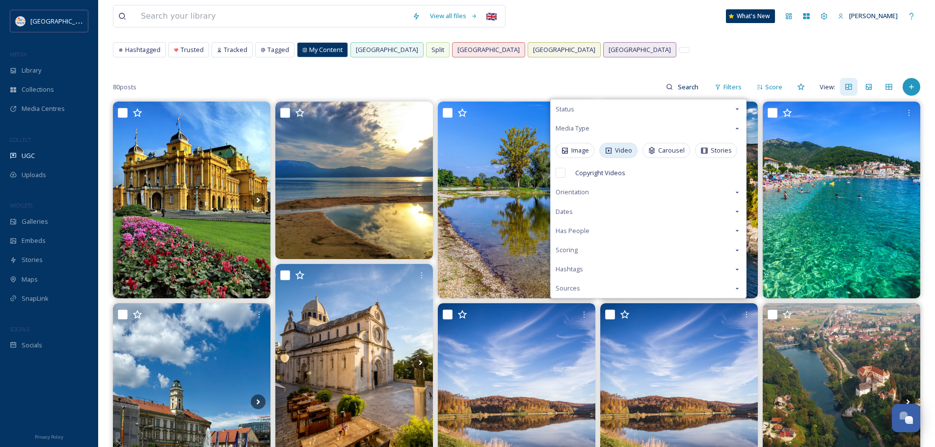
click at [615, 147] on div "Video" at bounding box center [618, 150] width 38 height 15
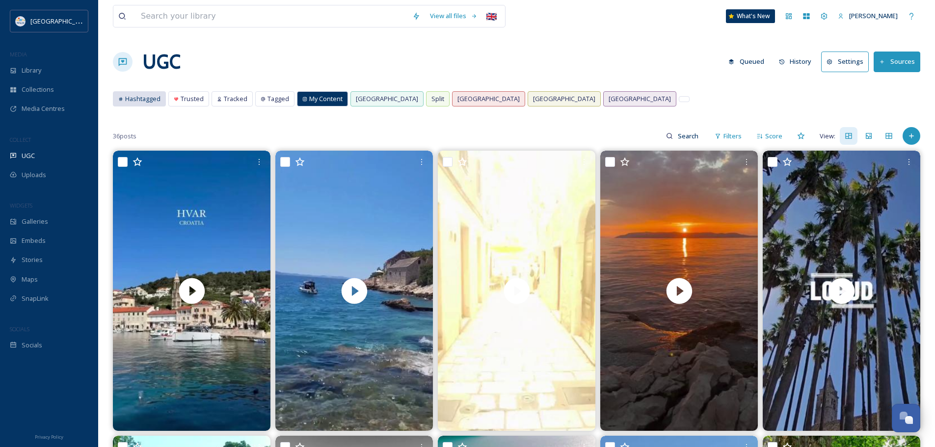
click at [146, 98] on span "Hashtagged" at bounding box center [142, 98] width 35 height 9
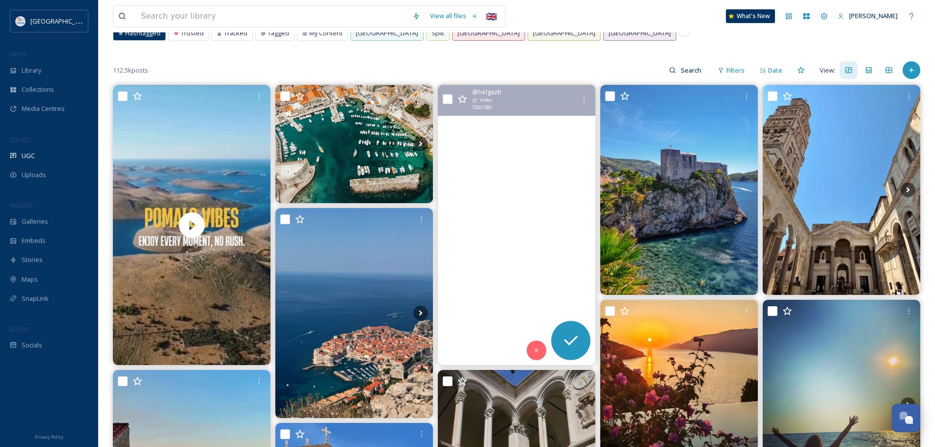
scroll to position [49, 0]
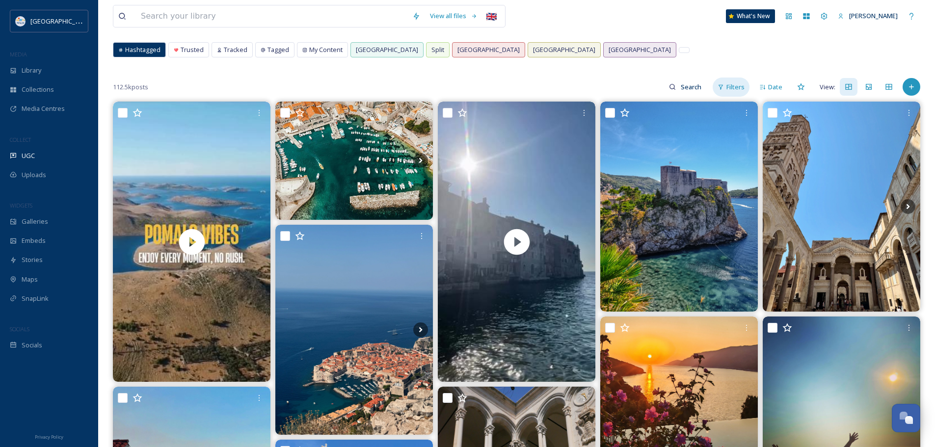
click at [735, 87] on span "Filters" at bounding box center [735, 86] width 18 height 9
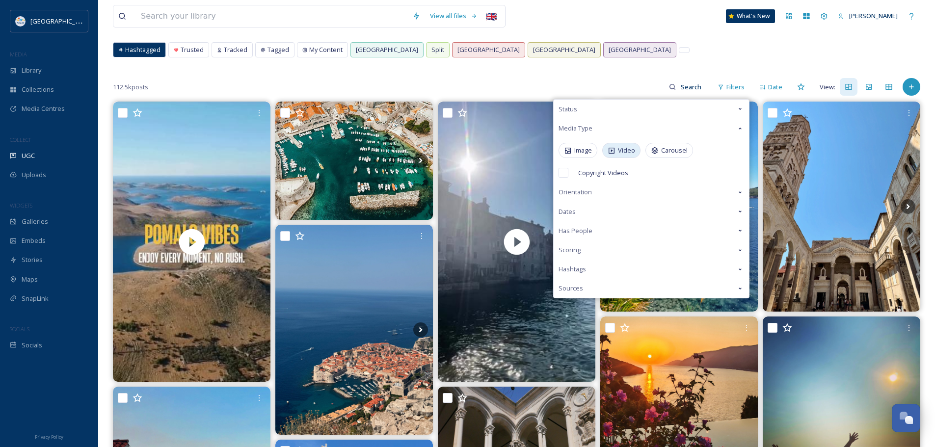
click at [616, 151] on div "Video" at bounding box center [621, 150] width 38 height 15
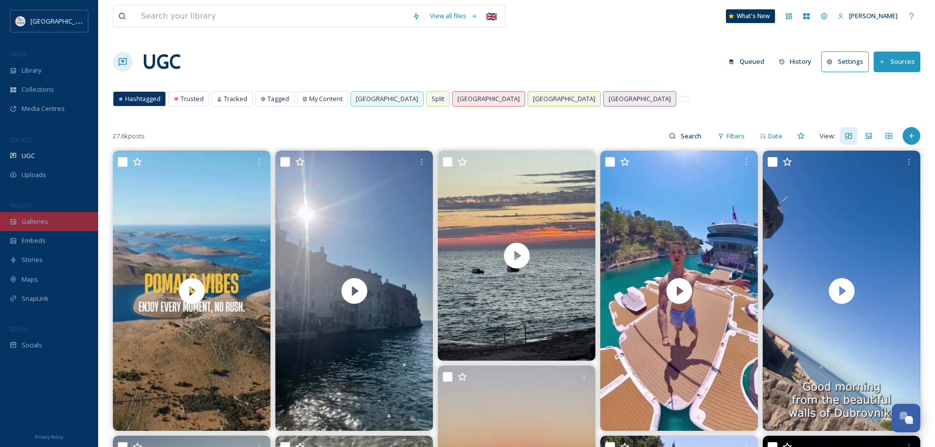
click at [37, 225] on span "Galleries" at bounding box center [35, 221] width 27 height 9
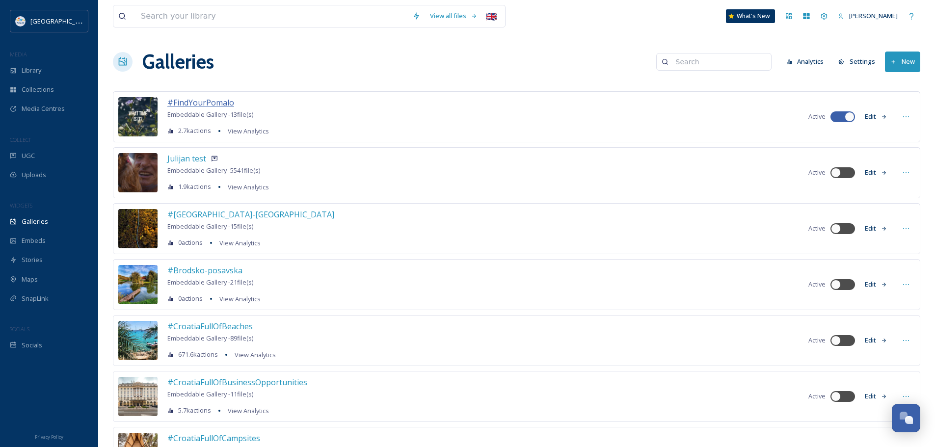
click at [199, 102] on span "#FindYourPomalo" at bounding box center [200, 102] width 67 height 11
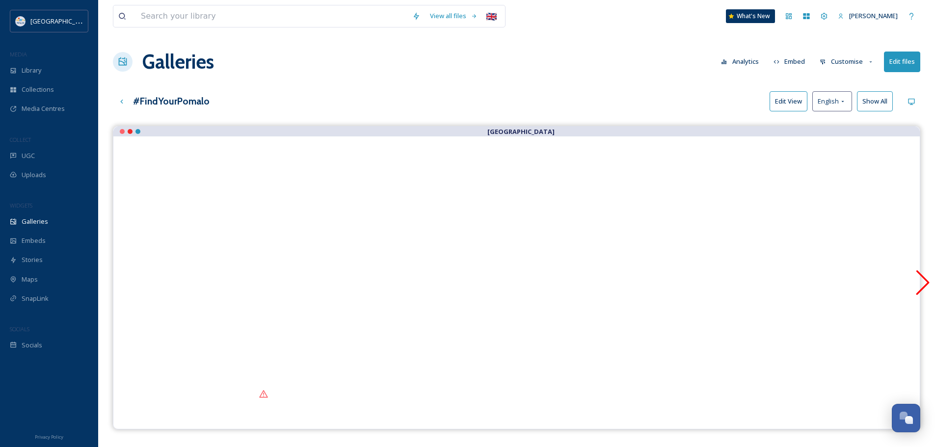
click at [925, 285] on icon at bounding box center [922, 282] width 25 height 25
click at [140, 282] on icon at bounding box center [145, 282] width 13 height 25
click at [894, 63] on button "Edit files" at bounding box center [902, 62] width 36 height 20
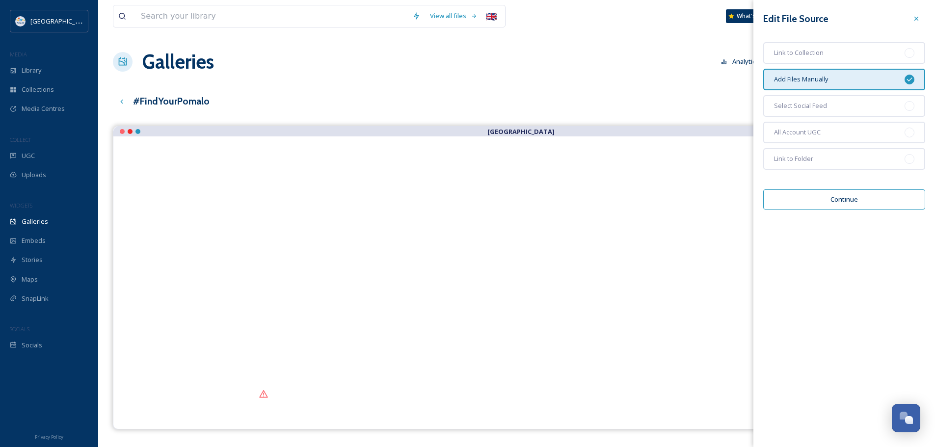
click at [835, 197] on button "Continue" at bounding box center [844, 199] width 162 height 20
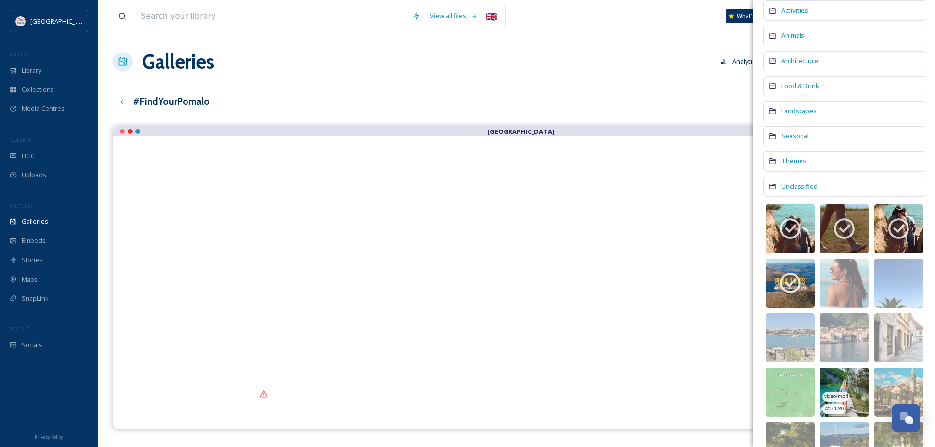
scroll to position [49, 0]
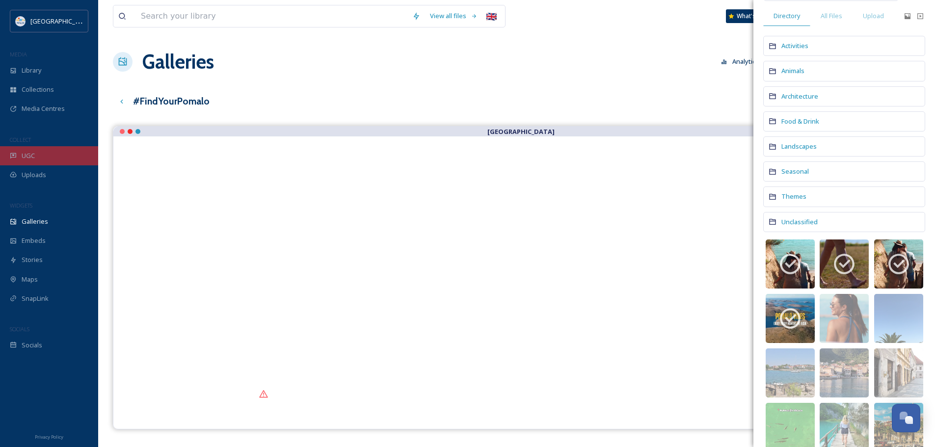
click at [32, 154] on span "UGC" at bounding box center [28, 155] width 13 height 9
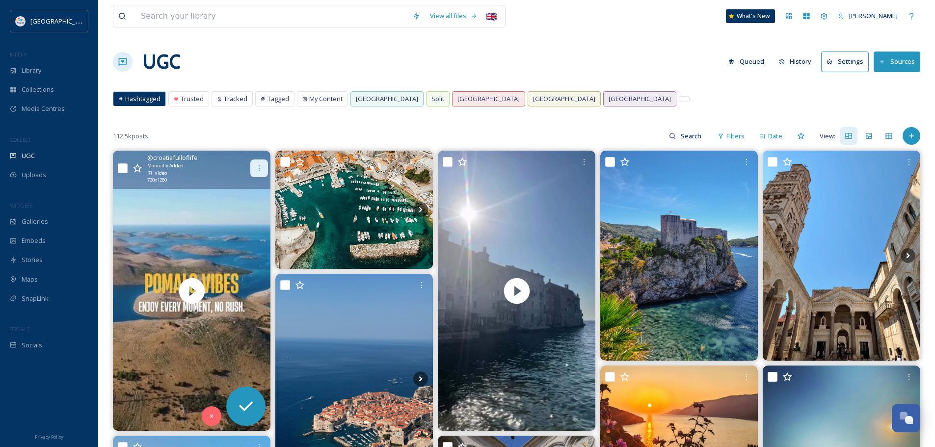
click at [256, 169] on icon at bounding box center [259, 168] width 8 height 8
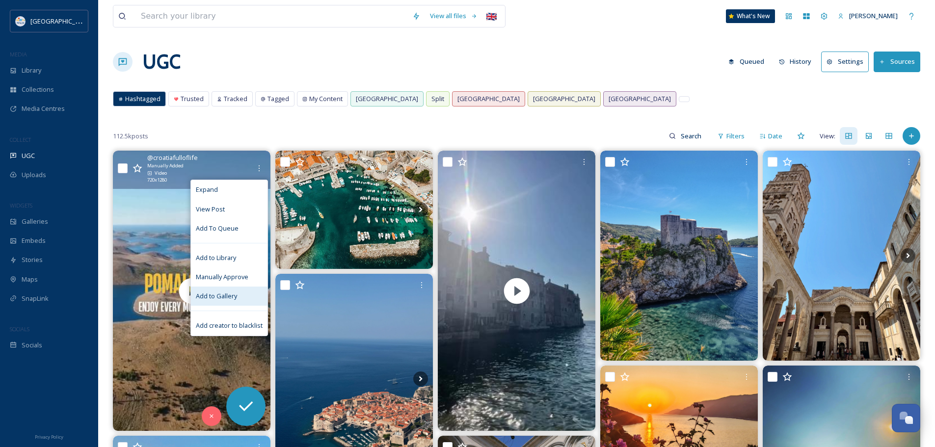
click at [219, 300] on span "Add to Gallery" at bounding box center [216, 296] width 41 height 9
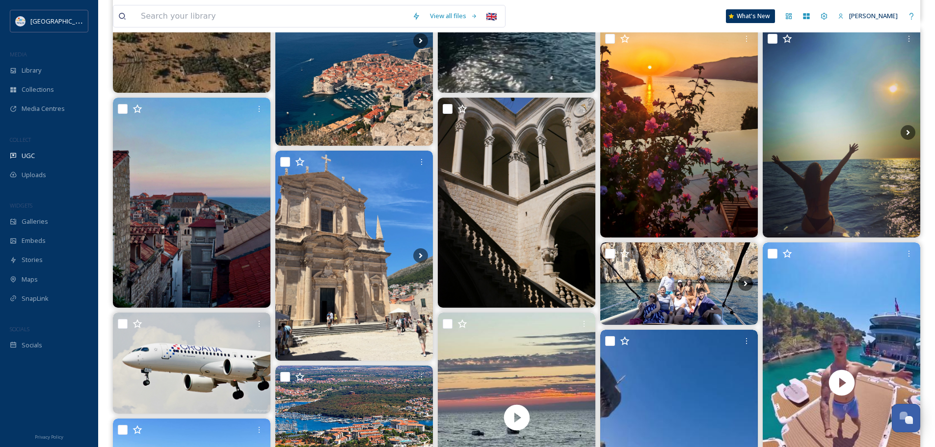
scroll to position [344, 0]
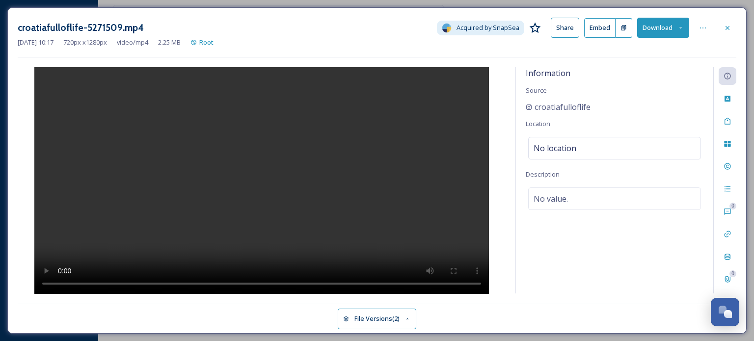
click at [376, 320] on button "File Versions (2)" at bounding box center [377, 319] width 79 height 20
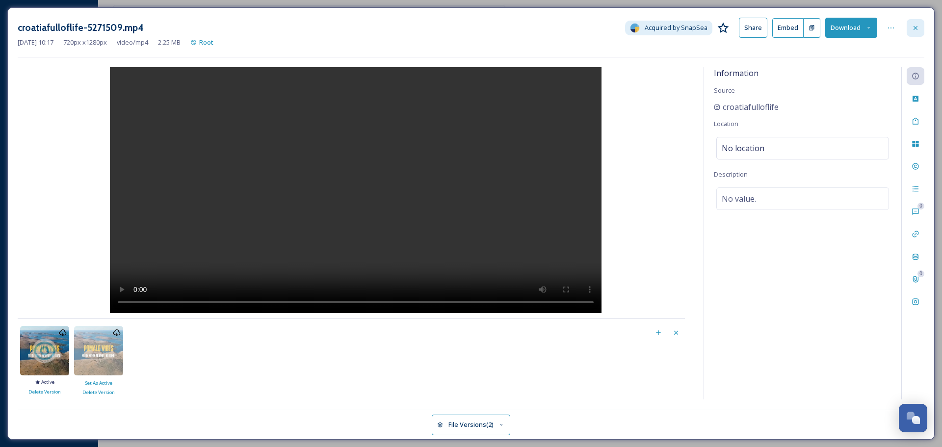
click at [753, 25] on icon at bounding box center [916, 28] width 8 height 8
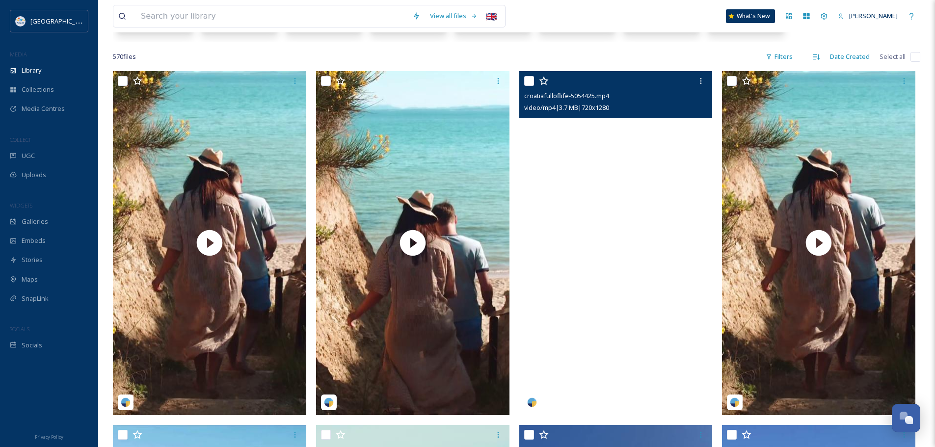
scroll to position [196, 0]
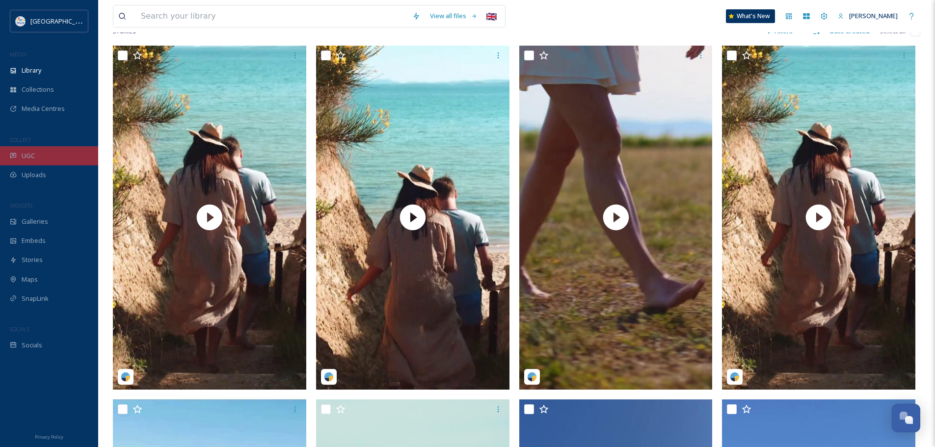
click at [44, 155] on div "UGC" at bounding box center [49, 155] width 98 height 19
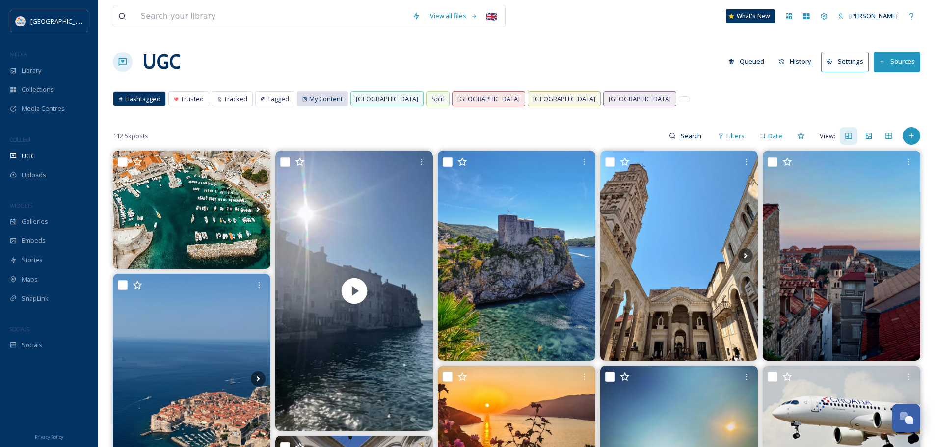
click at [318, 94] on span "My Content" at bounding box center [325, 98] width 33 height 9
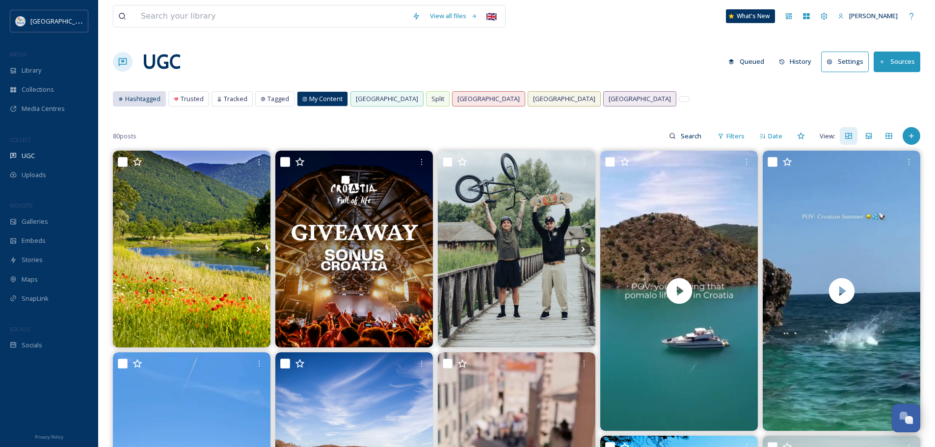
click at [135, 101] on span "Hashtagged" at bounding box center [142, 98] width 35 height 9
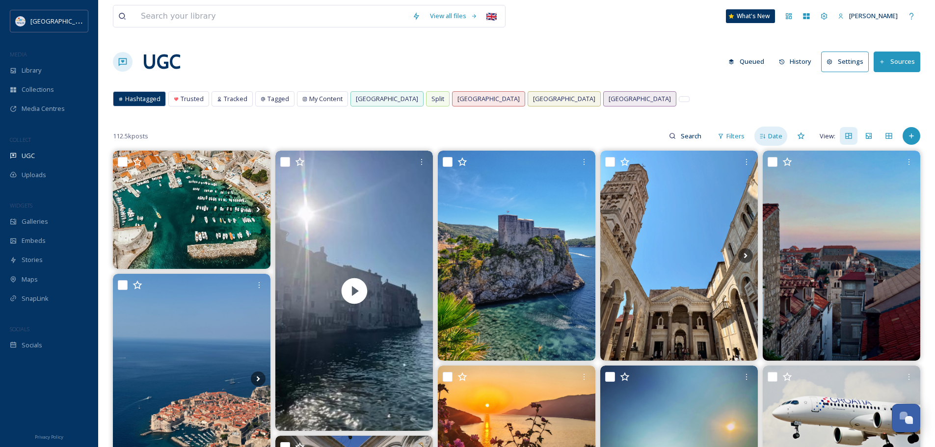
click at [753, 135] on span "Date" at bounding box center [775, 136] width 14 height 9
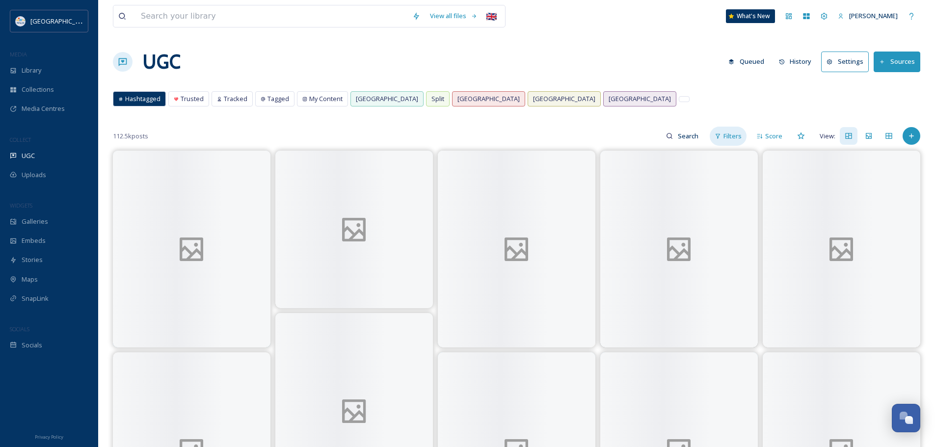
click at [732, 136] on span "Filters" at bounding box center [732, 136] width 18 height 9
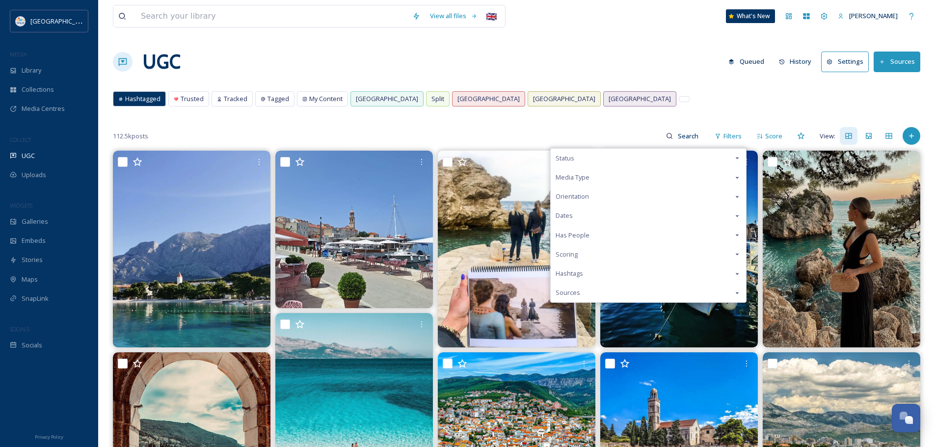
click at [575, 175] on span "Media Type" at bounding box center [573, 177] width 34 height 9
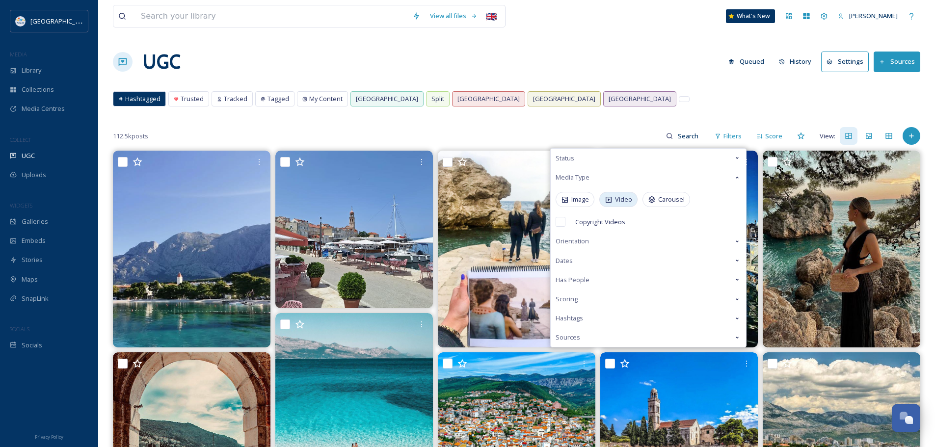
click at [619, 203] on span "Video" at bounding box center [623, 199] width 17 height 9
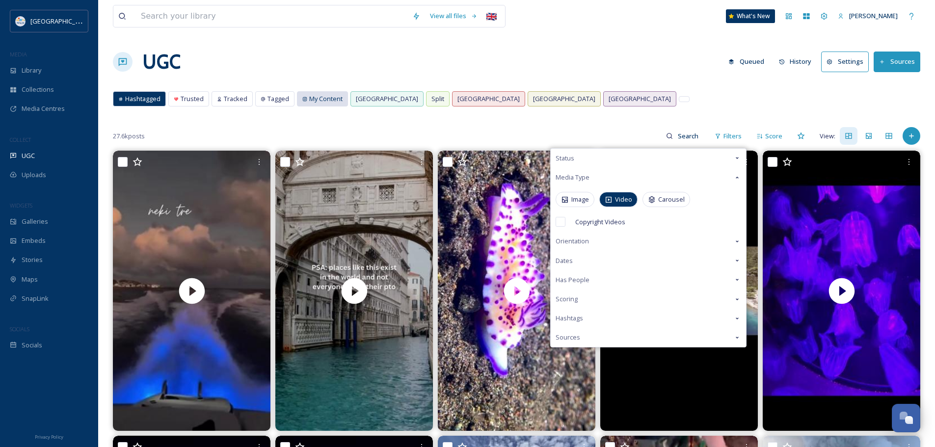
click at [307, 98] on div "My Content" at bounding box center [322, 99] width 50 height 14
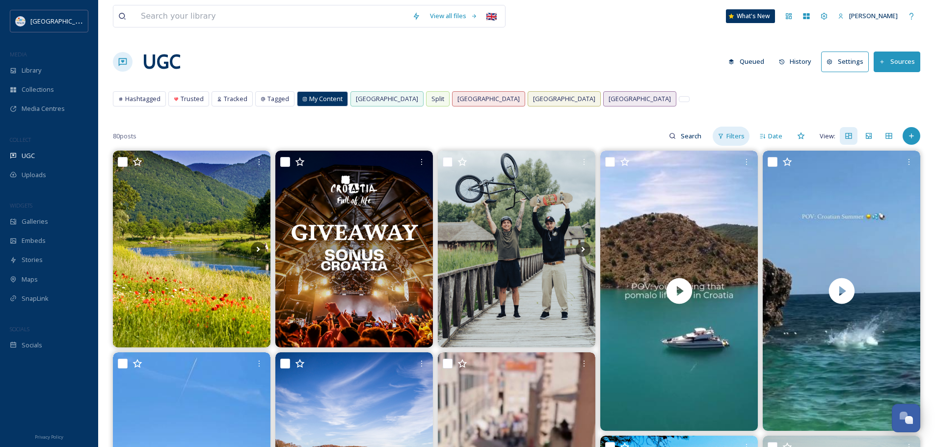
click at [737, 132] on span "Filters" at bounding box center [735, 136] width 18 height 9
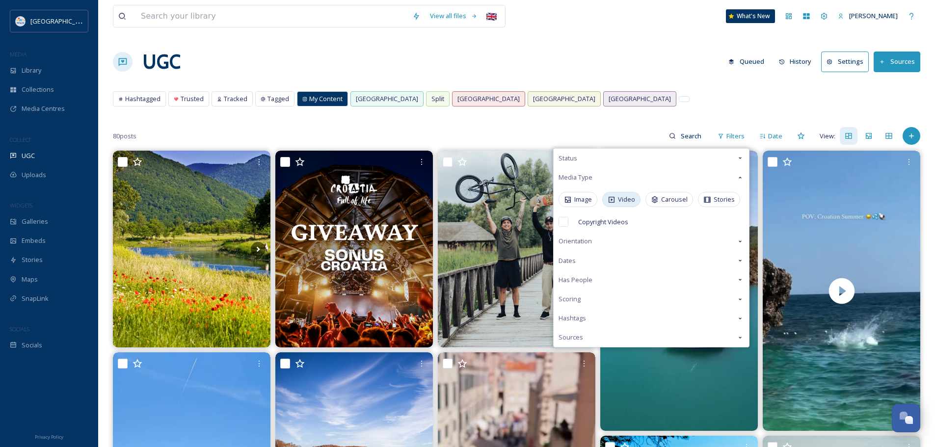
click at [618, 196] on div "Video" at bounding box center [621, 199] width 38 height 15
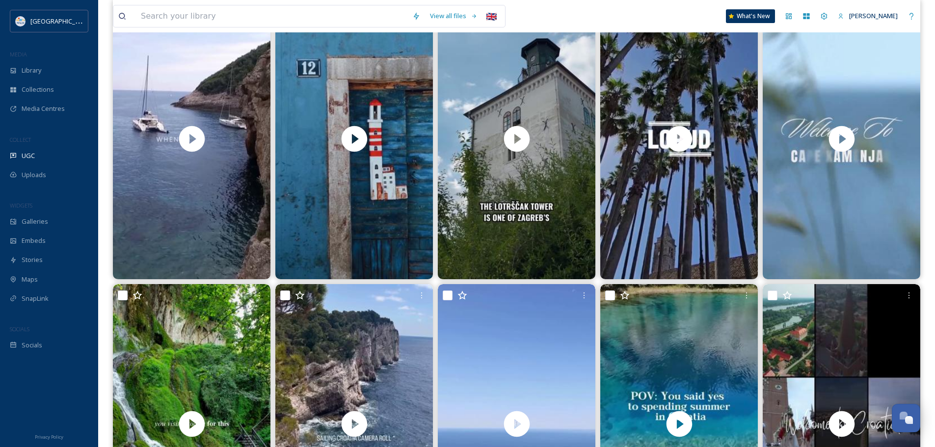
scroll to position [1031, 0]
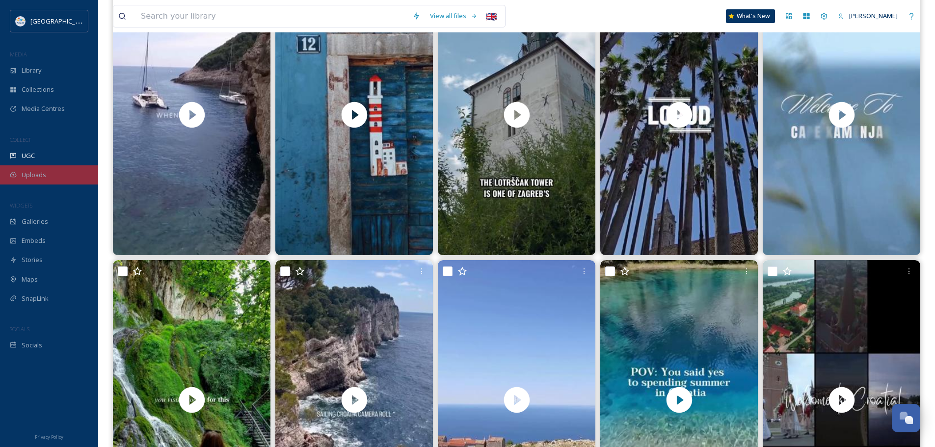
click at [28, 177] on span "Uploads" at bounding box center [34, 174] width 25 height 9
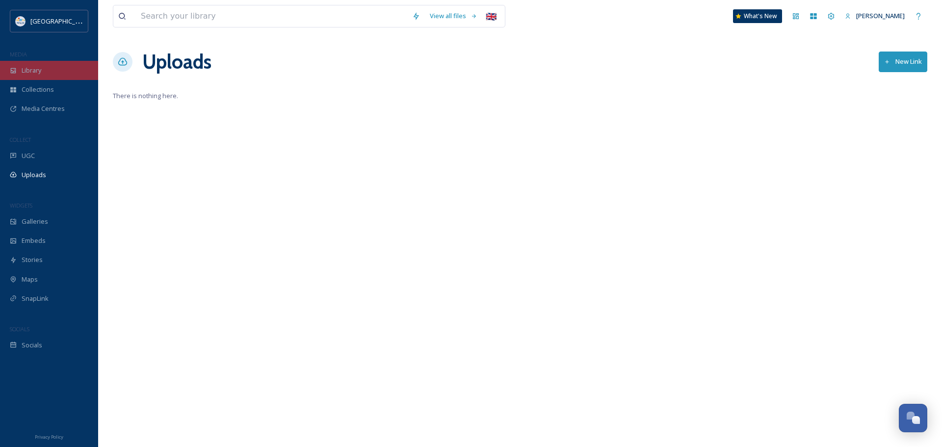
click at [35, 76] on div "Library" at bounding box center [49, 70] width 98 height 19
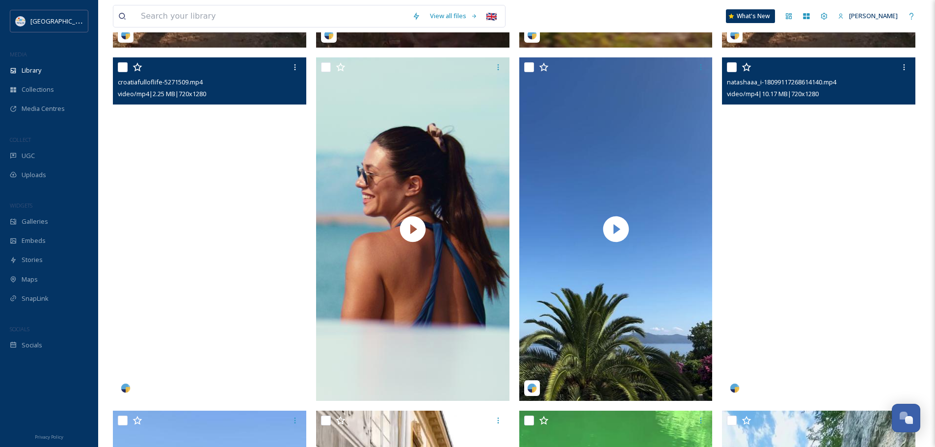
scroll to position [540, 0]
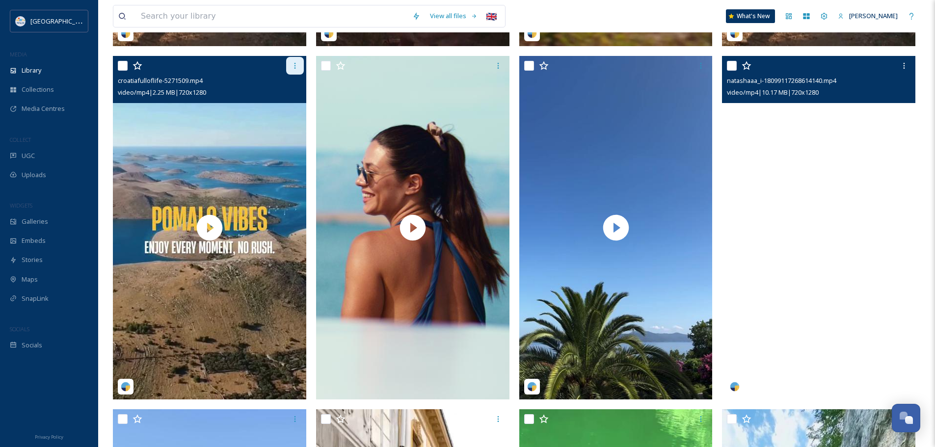
click at [290, 68] on div at bounding box center [295, 66] width 18 height 18
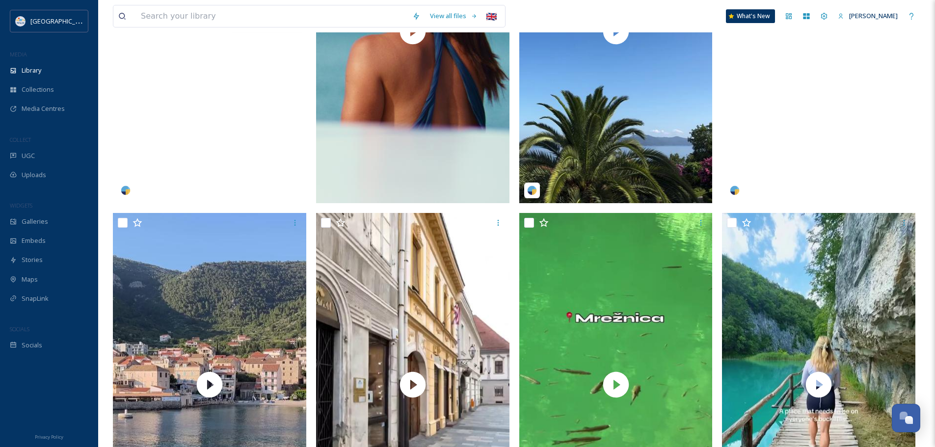
scroll to position [883, 0]
